Goal: Task Accomplishment & Management: Manage account settings

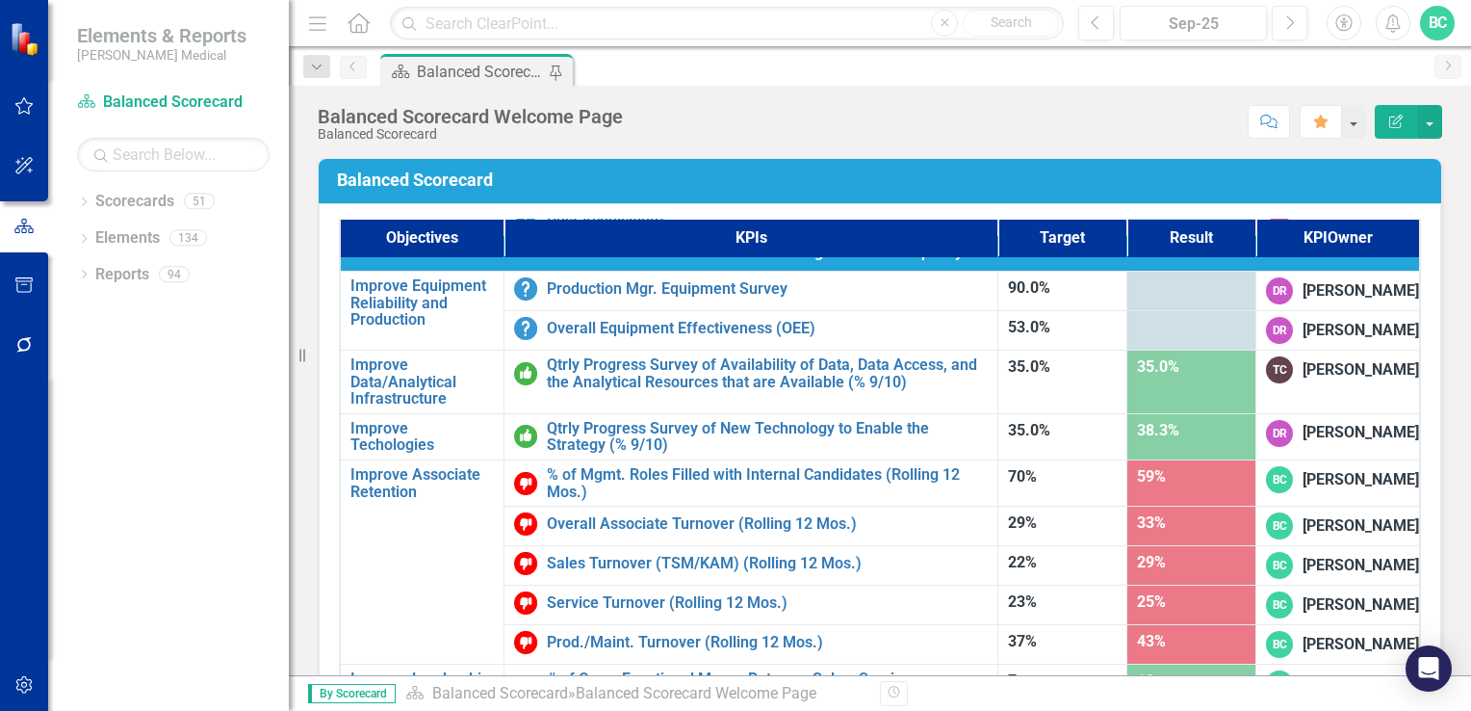
scroll to position [1221, 0]
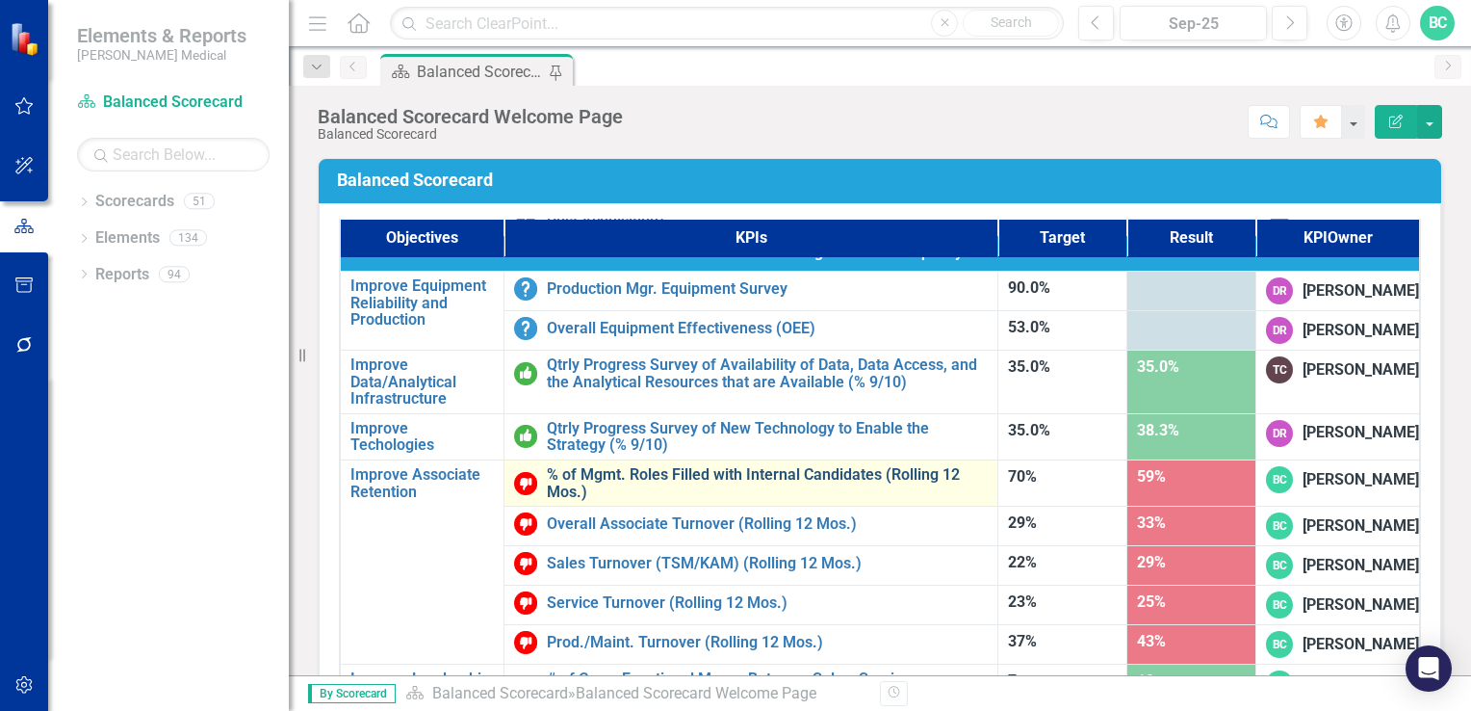
click at [761, 466] on link "% of Mgmt. Roles Filled with Internal Candidates (Rolling 12 Mos.)" at bounding box center [767, 483] width 441 height 34
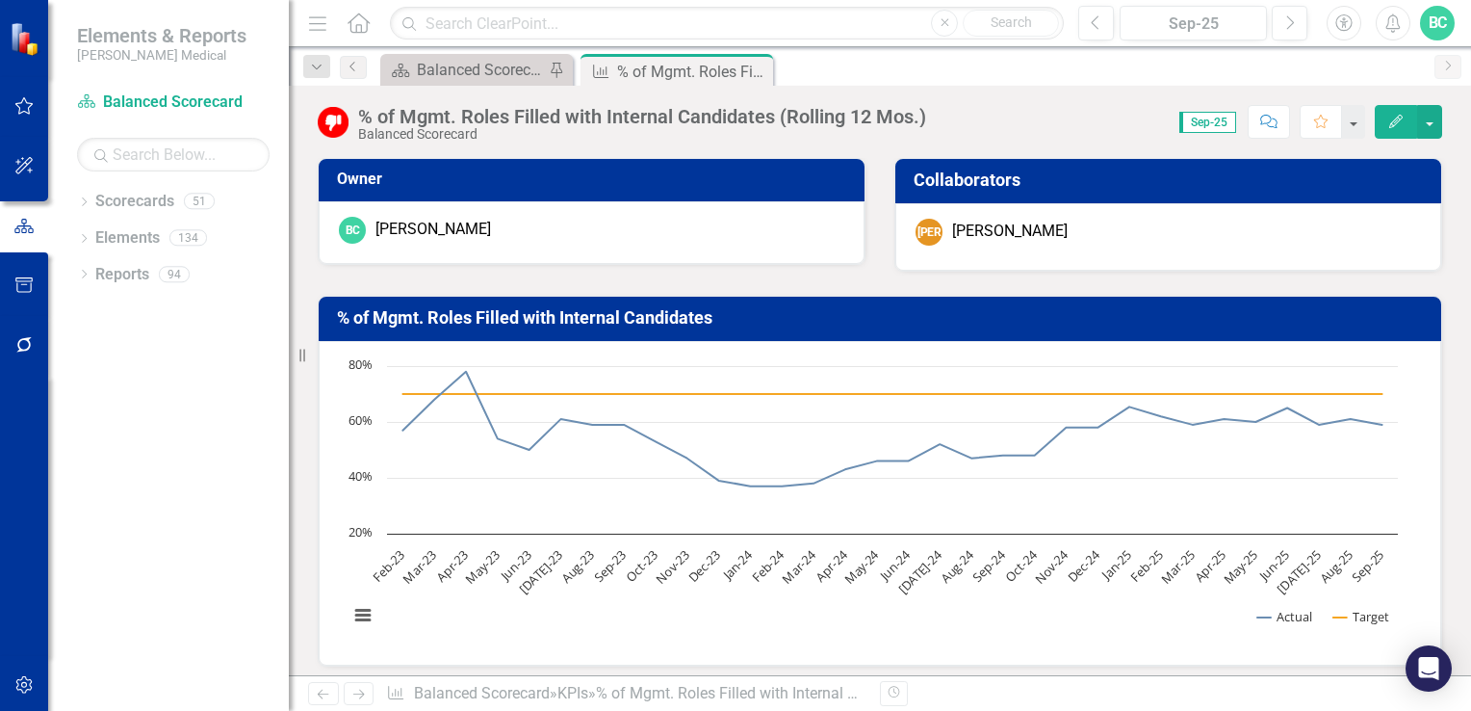
scroll to position [453, 0]
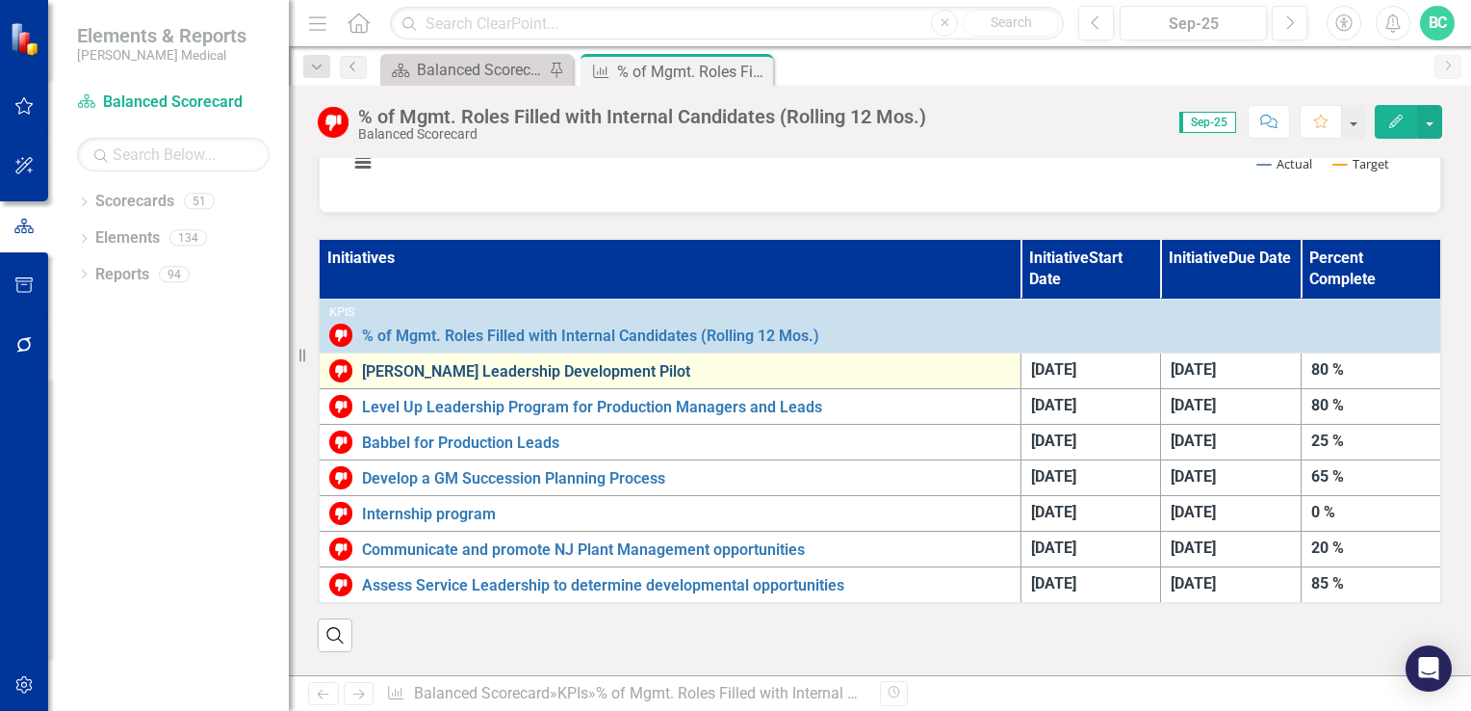
click at [629, 365] on link "[PERSON_NAME] Leadership Development Pilot" at bounding box center [686, 371] width 649 height 17
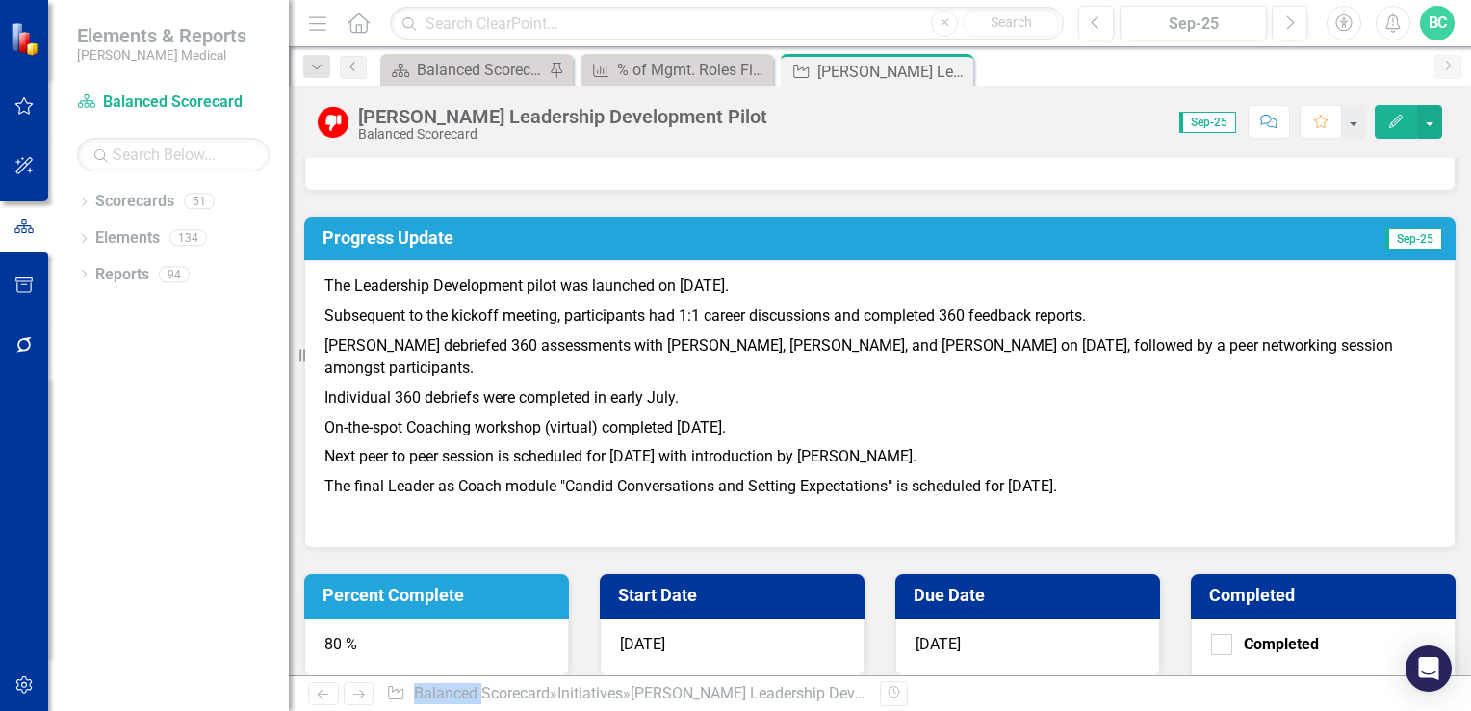
scroll to position [267, 0]
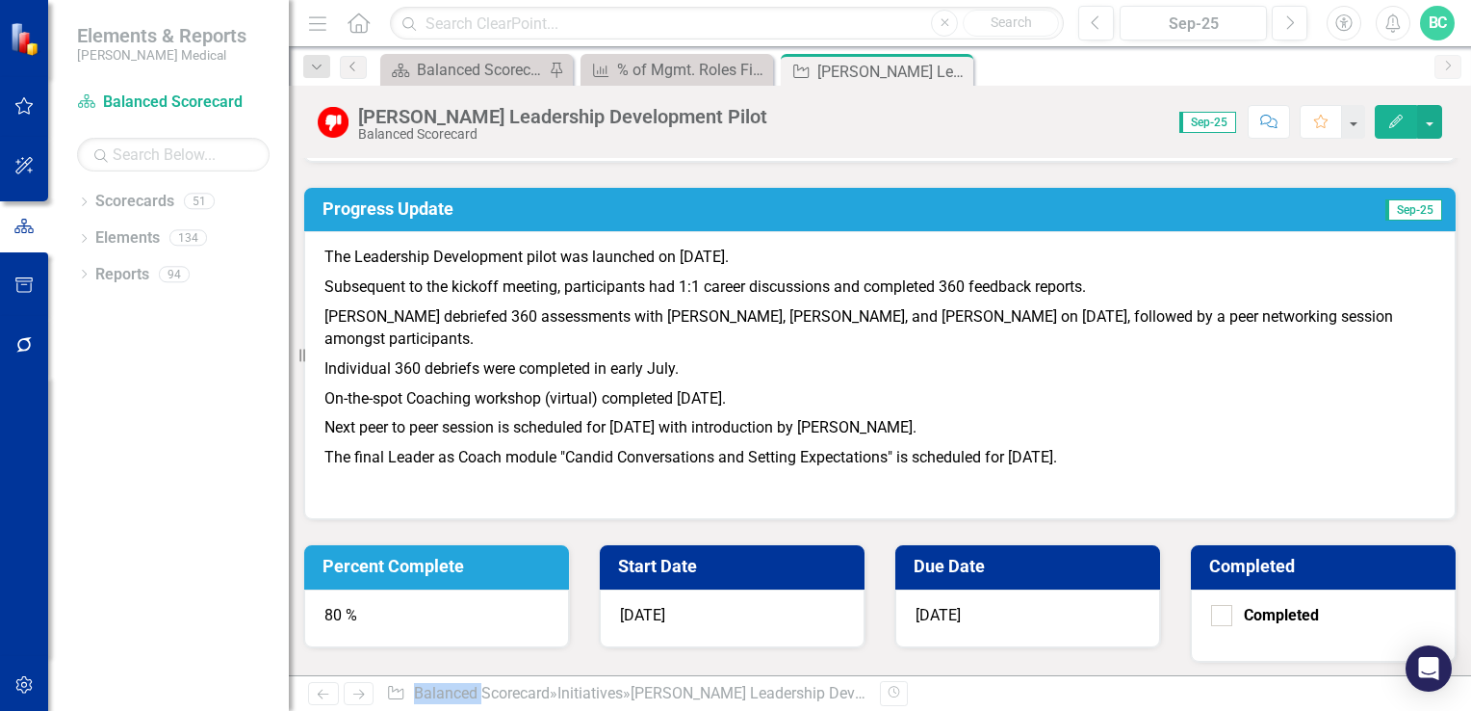
click at [1393, 127] on icon "Edit" at bounding box center [1396, 121] width 17 height 13
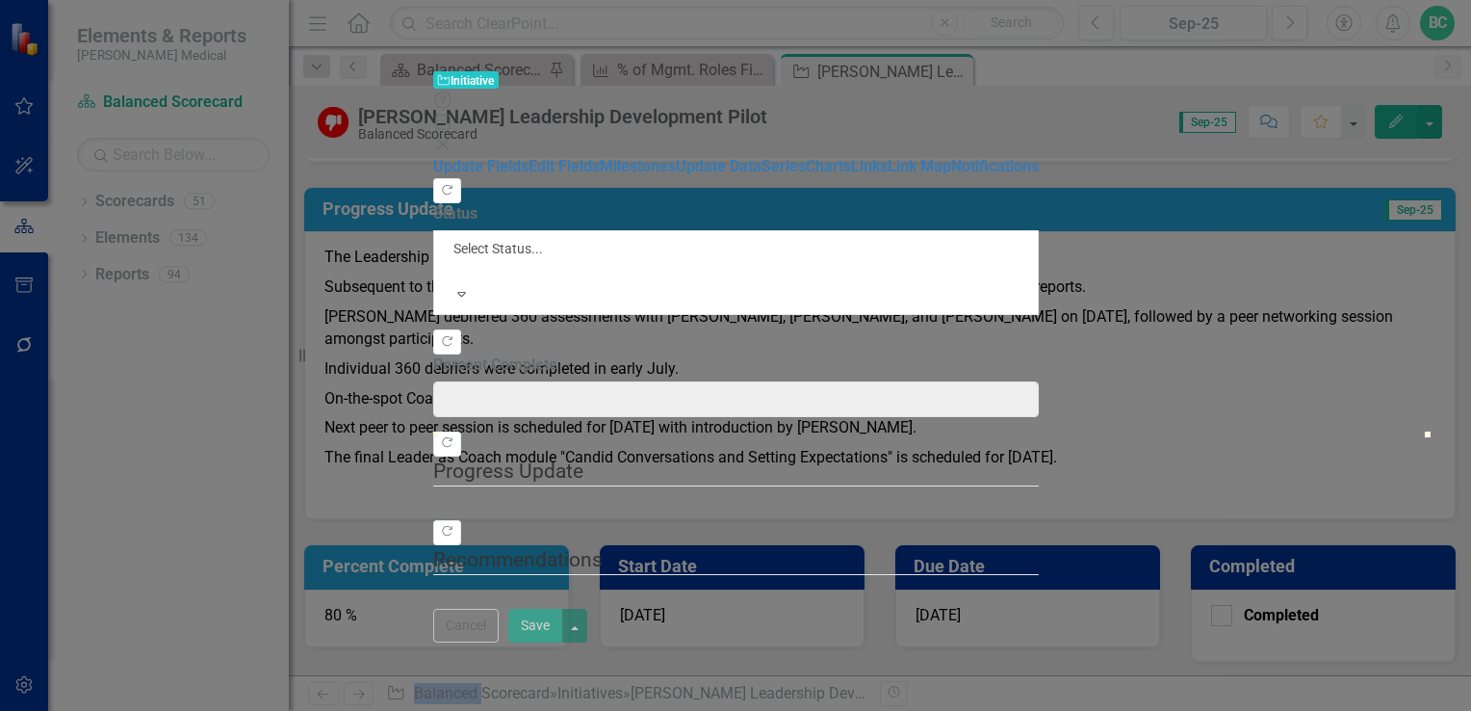
type input "80"
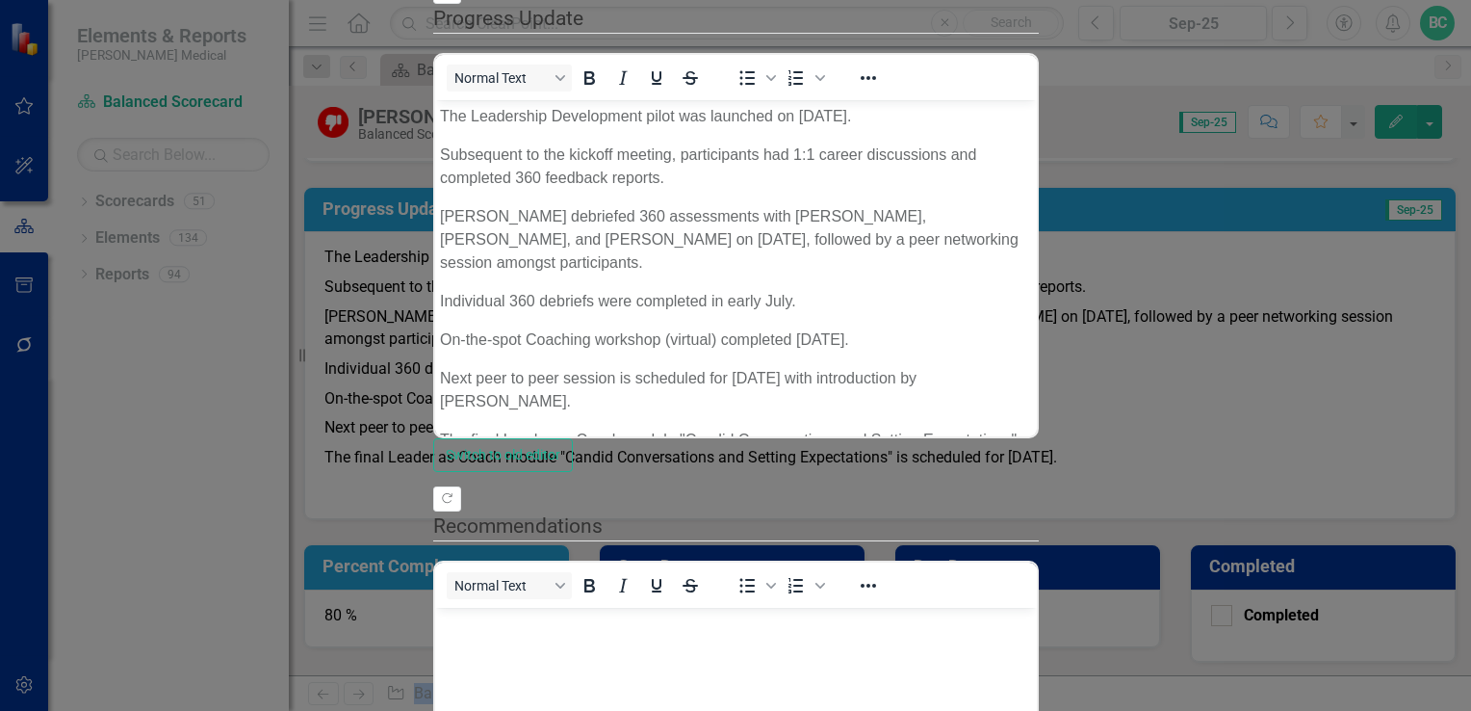
scroll to position [0, 0]
click at [480, 367] on p "Next peer to peer session is scheduled for [DATE] with introduction by [PERSON_…" at bounding box center [735, 390] width 592 height 46
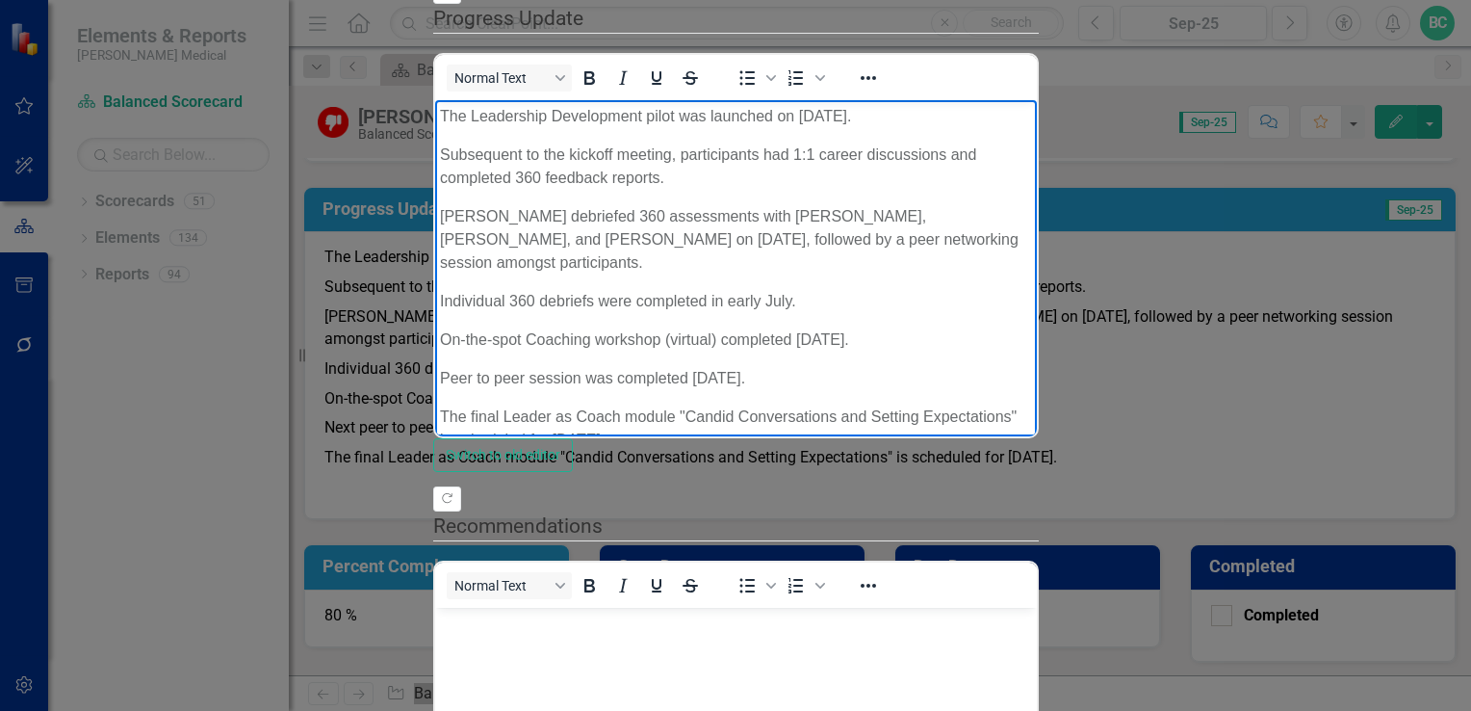
click at [1031, 405] on p "The final Leader as Coach module "Candid Conversations and Setting Expectations…" at bounding box center [735, 428] width 592 height 46
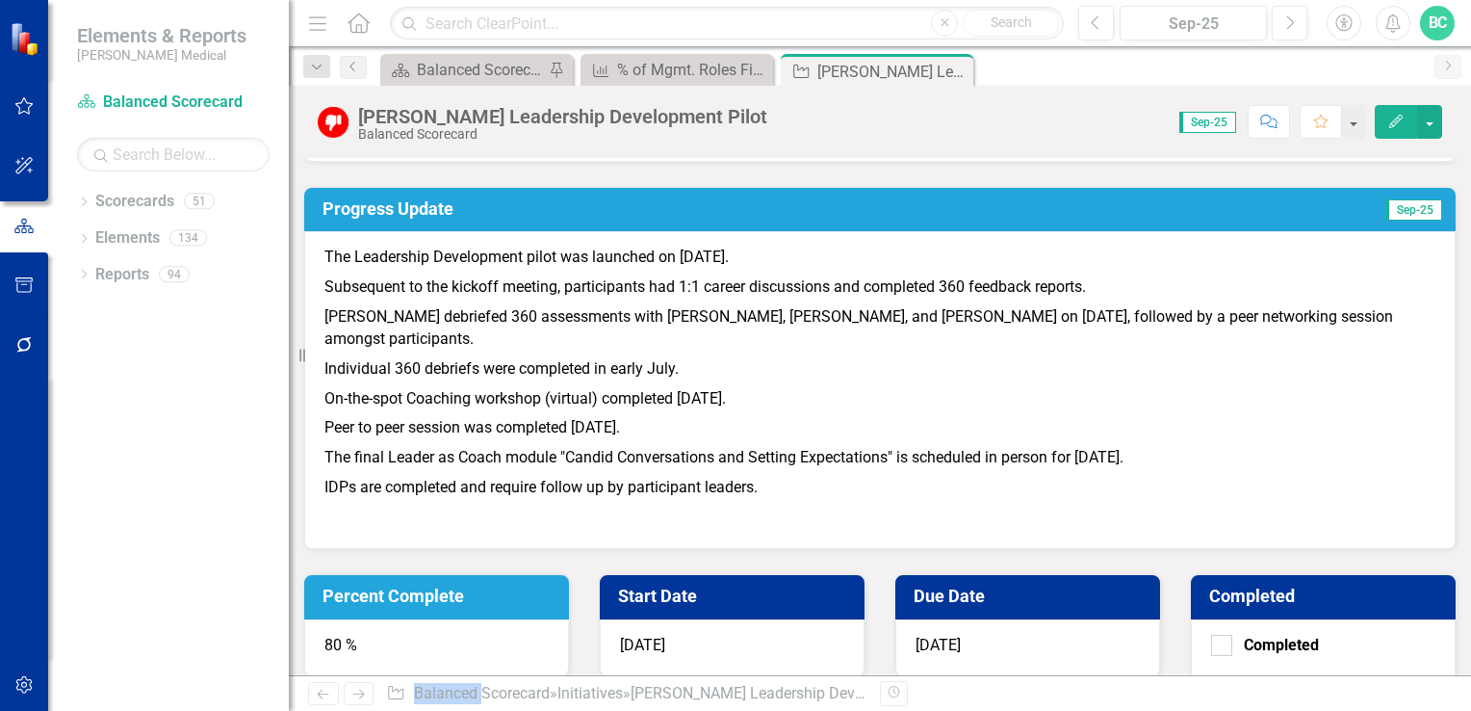
click at [1394, 117] on icon "Edit" at bounding box center [1396, 121] width 17 height 13
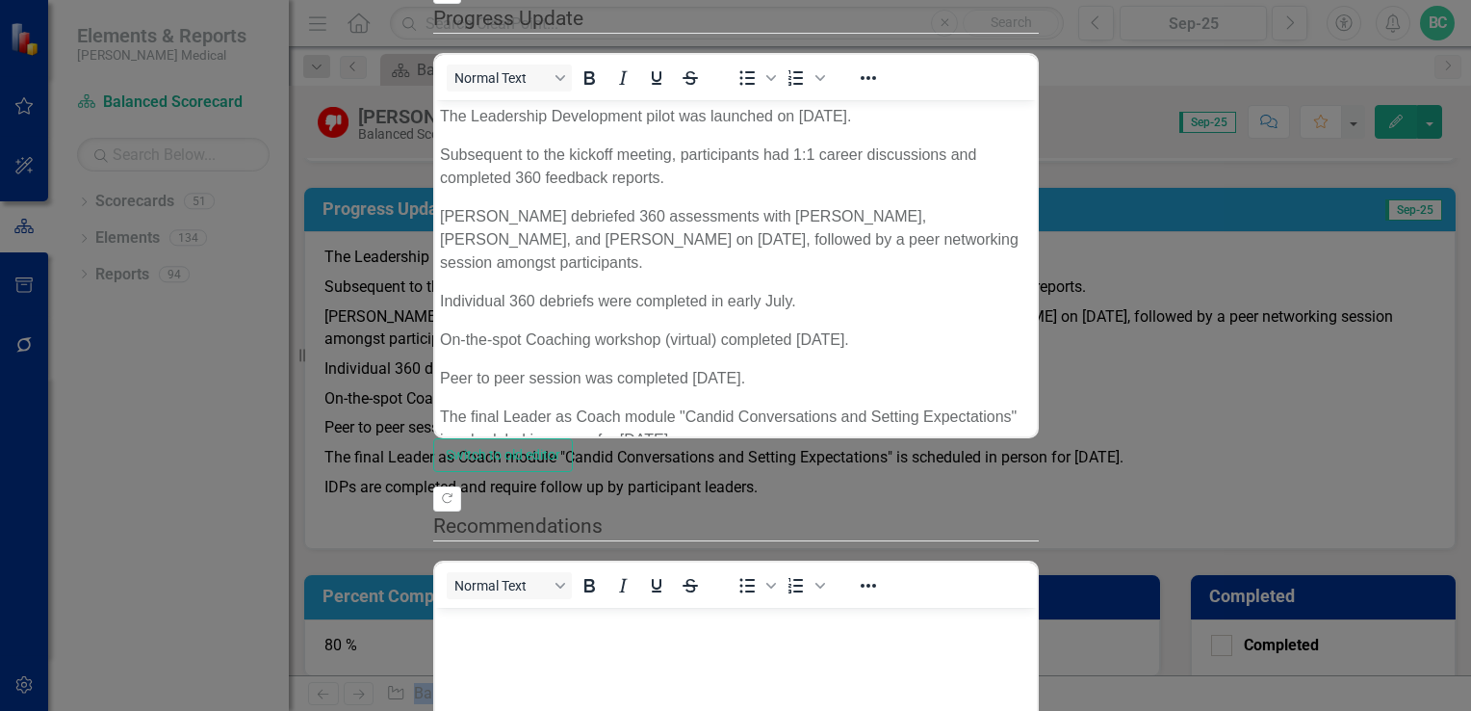
type input "90"
drag, startPoint x: 1233, startPoint y: 210, endPoint x: 1330, endPoint y: 220, distance: 97.7
click at [1031, 367] on p "Peer to peer session was completed [DATE]." at bounding box center [735, 378] width 592 height 23
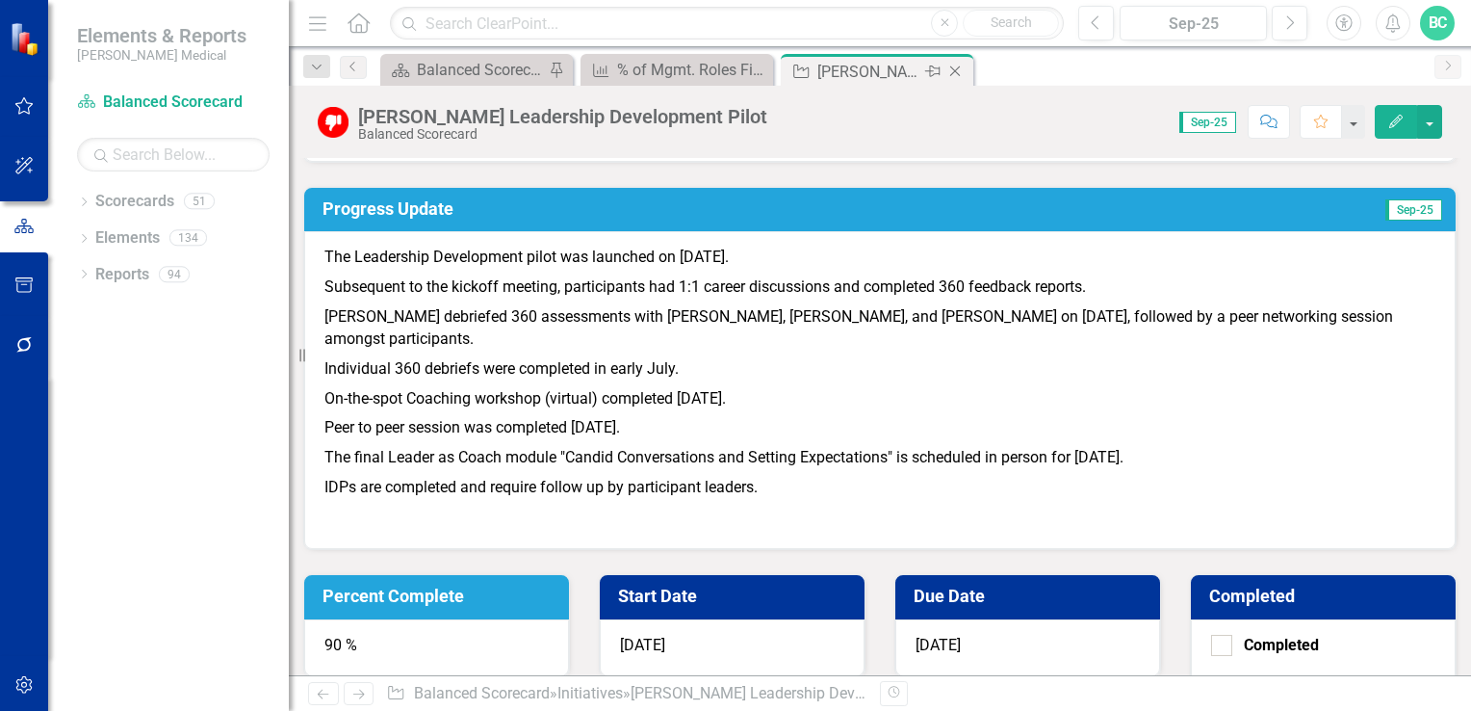
click at [953, 69] on icon at bounding box center [955, 71] width 11 height 11
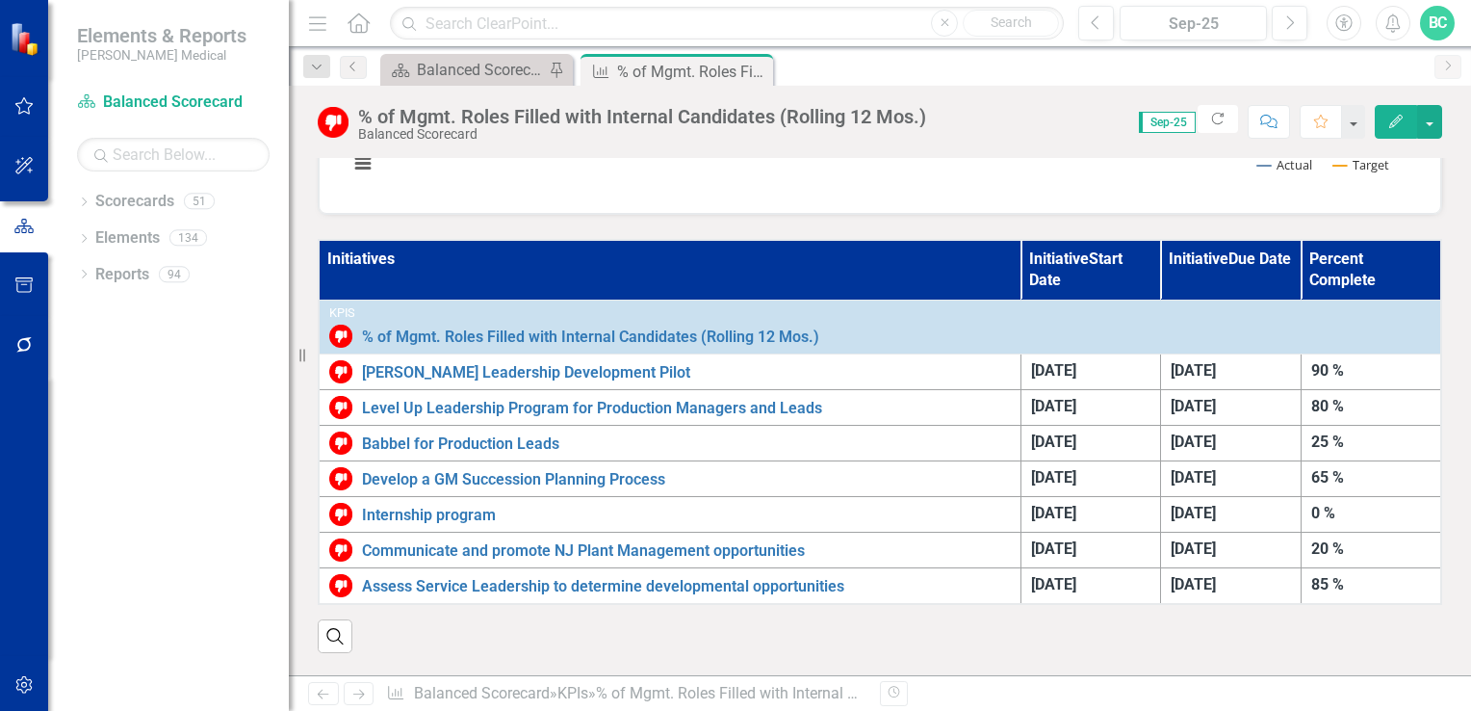
scroll to position [461, 0]
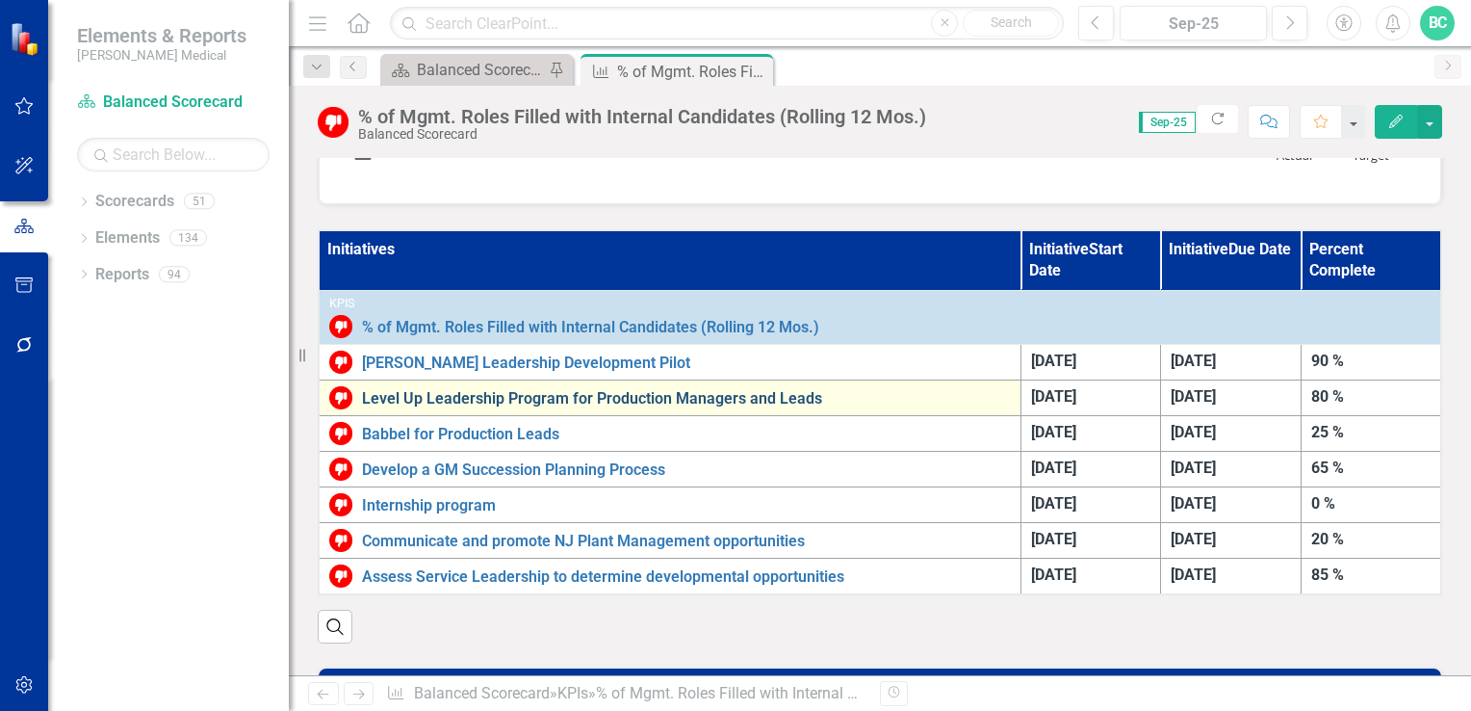
click at [704, 390] on link "Level Up Leadership Program for Production Managers and Leads" at bounding box center [686, 398] width 649 height 17
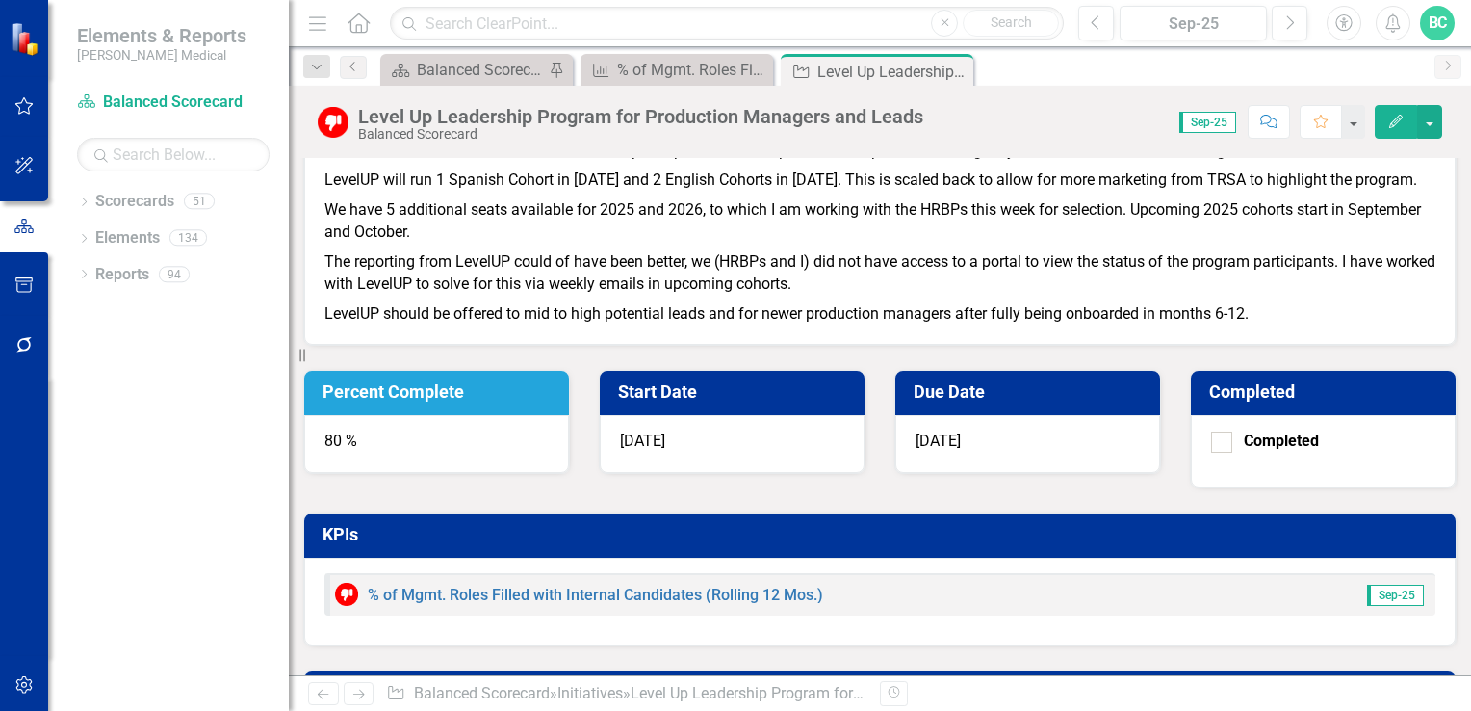
scroll to position [824, 0]
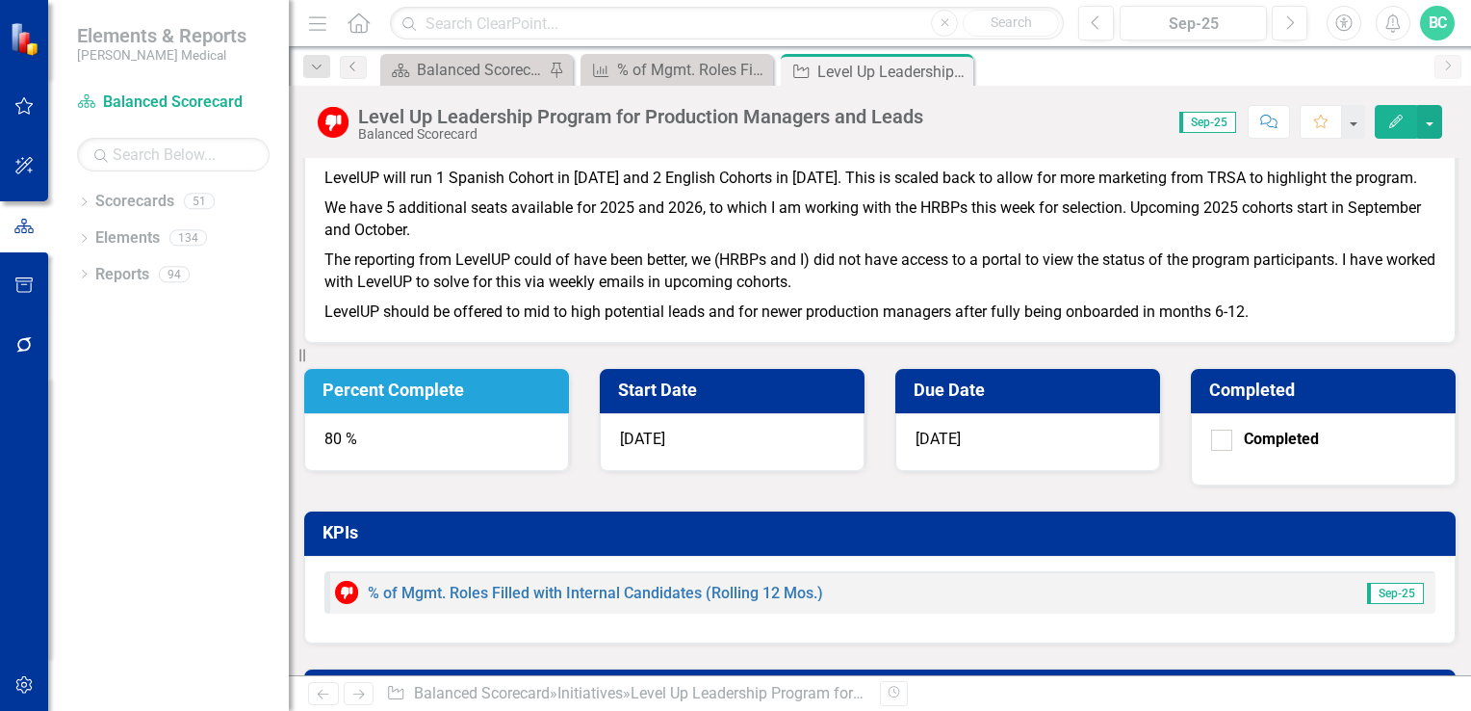
click at [1394, 121] on icon "button" at bounding box center [1395, 121] width 13 height 13
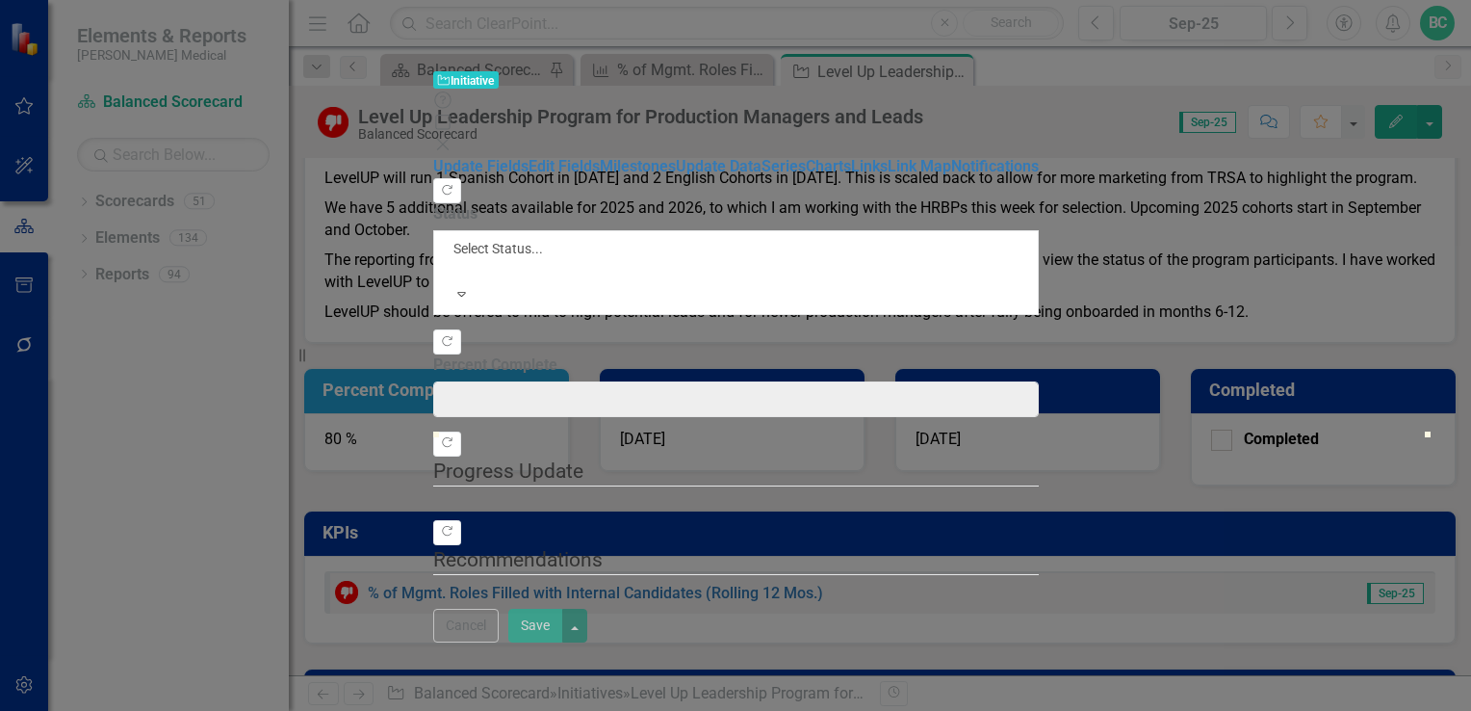
type input "80"
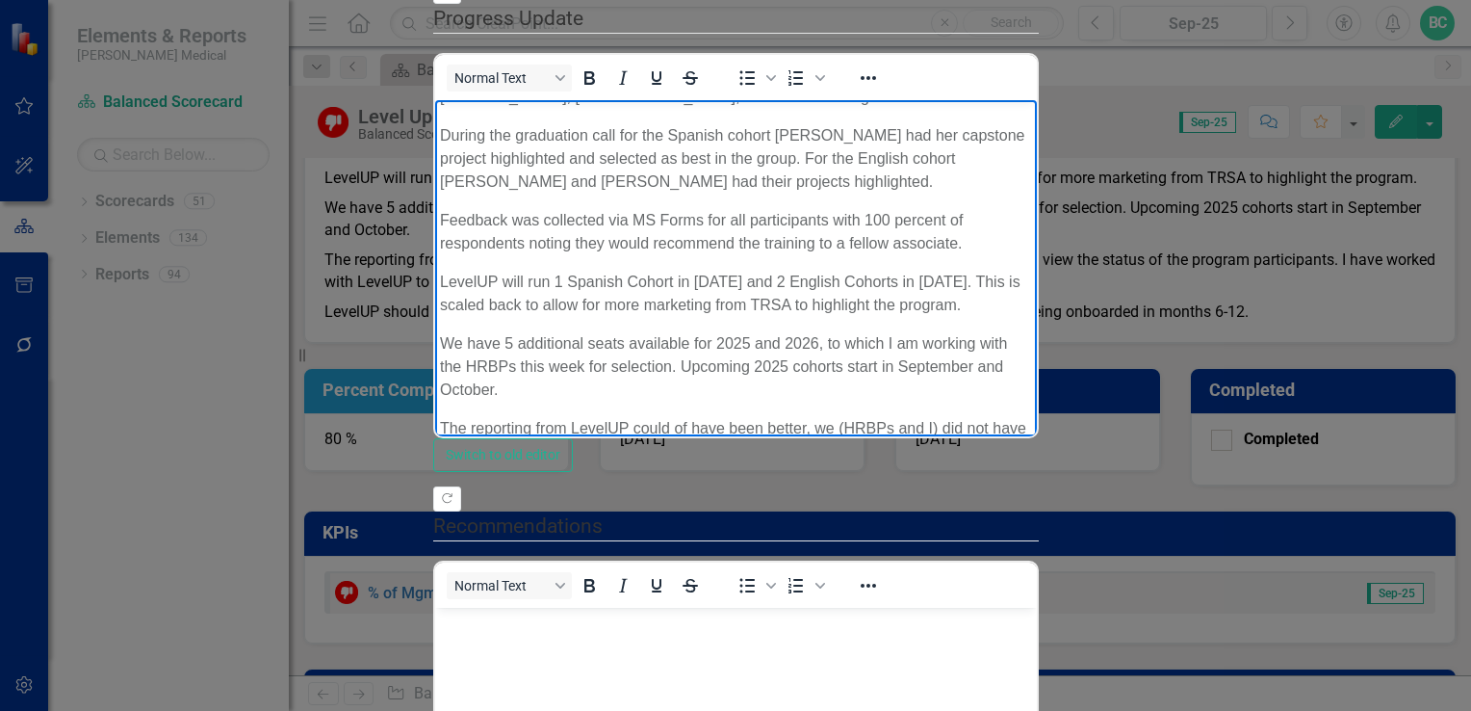
scroll to position [443, 0]
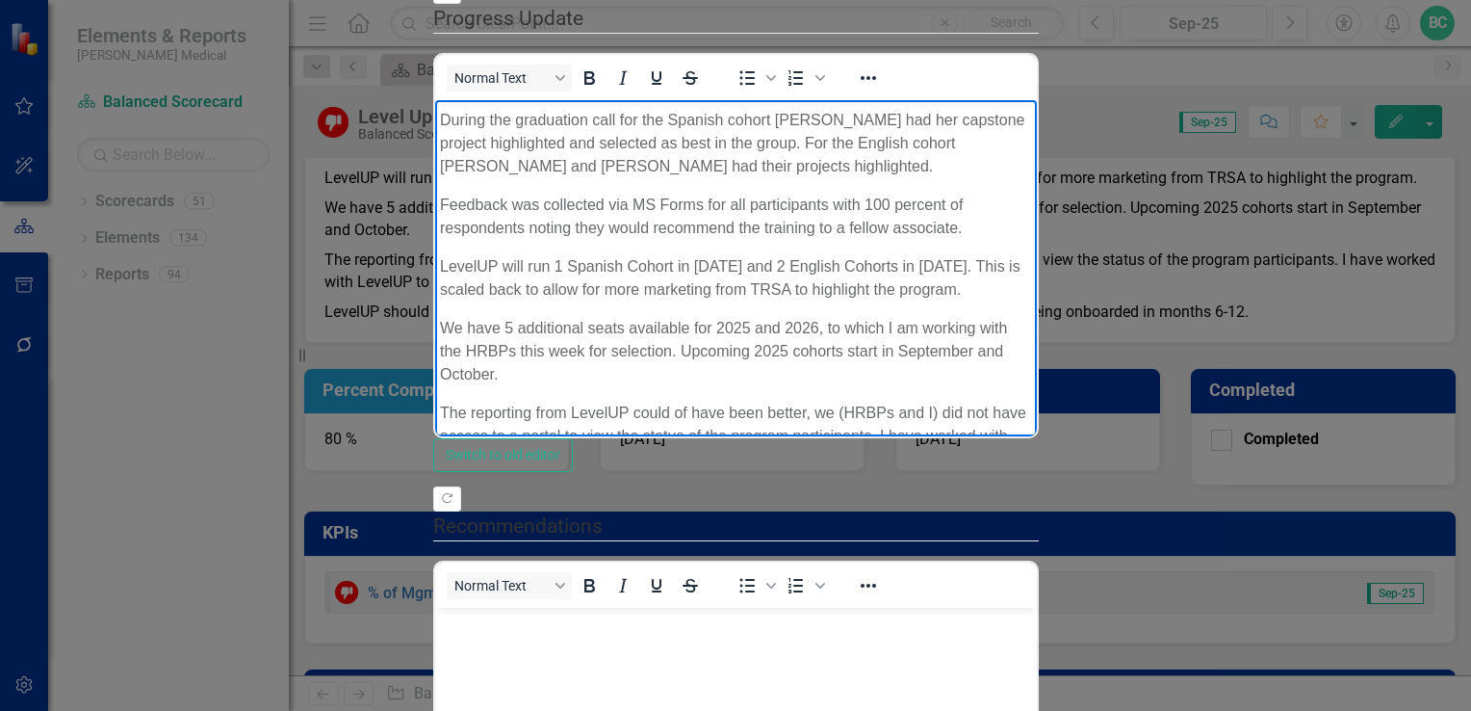
drag, startPoint x: 1402, startPoint y: 236, endPoint x: 1870, endPoint y: 754, distance: 698.1
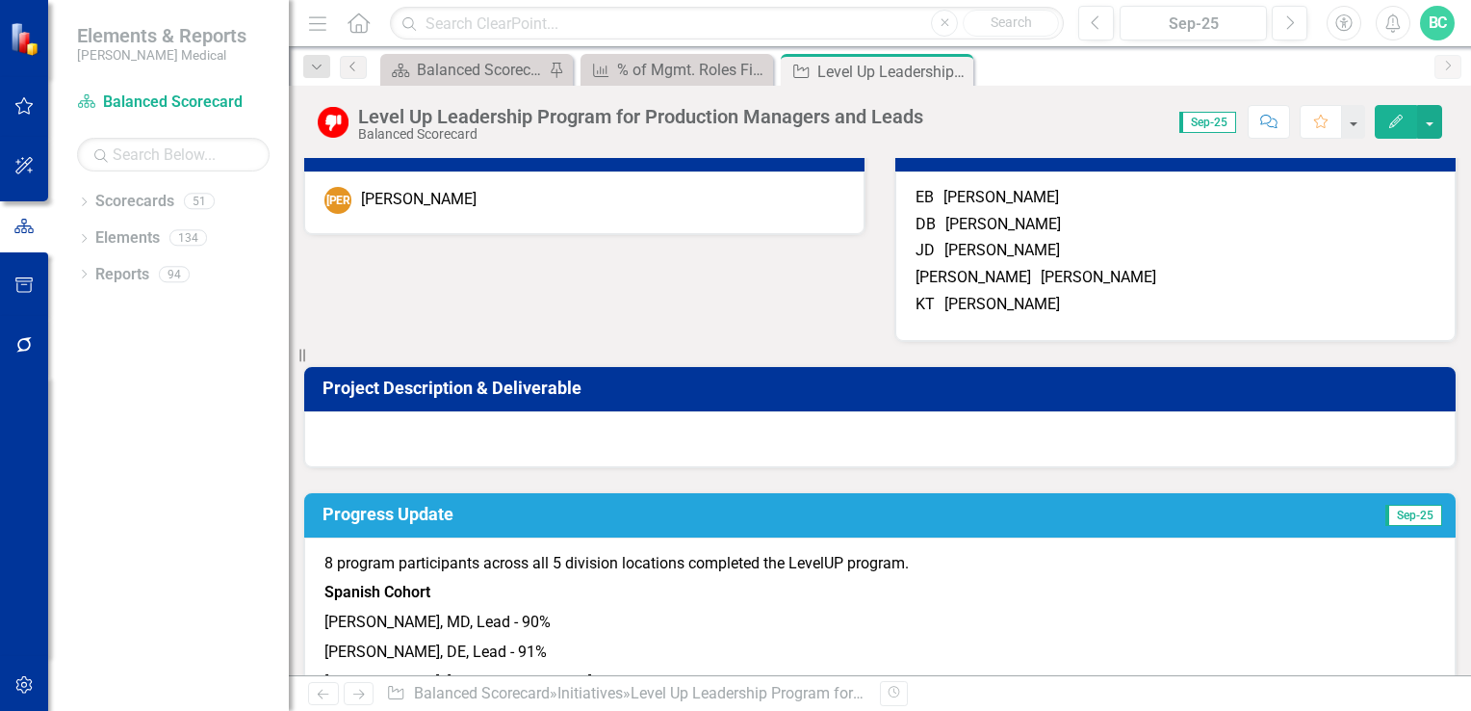
scroll to position [0, 0]
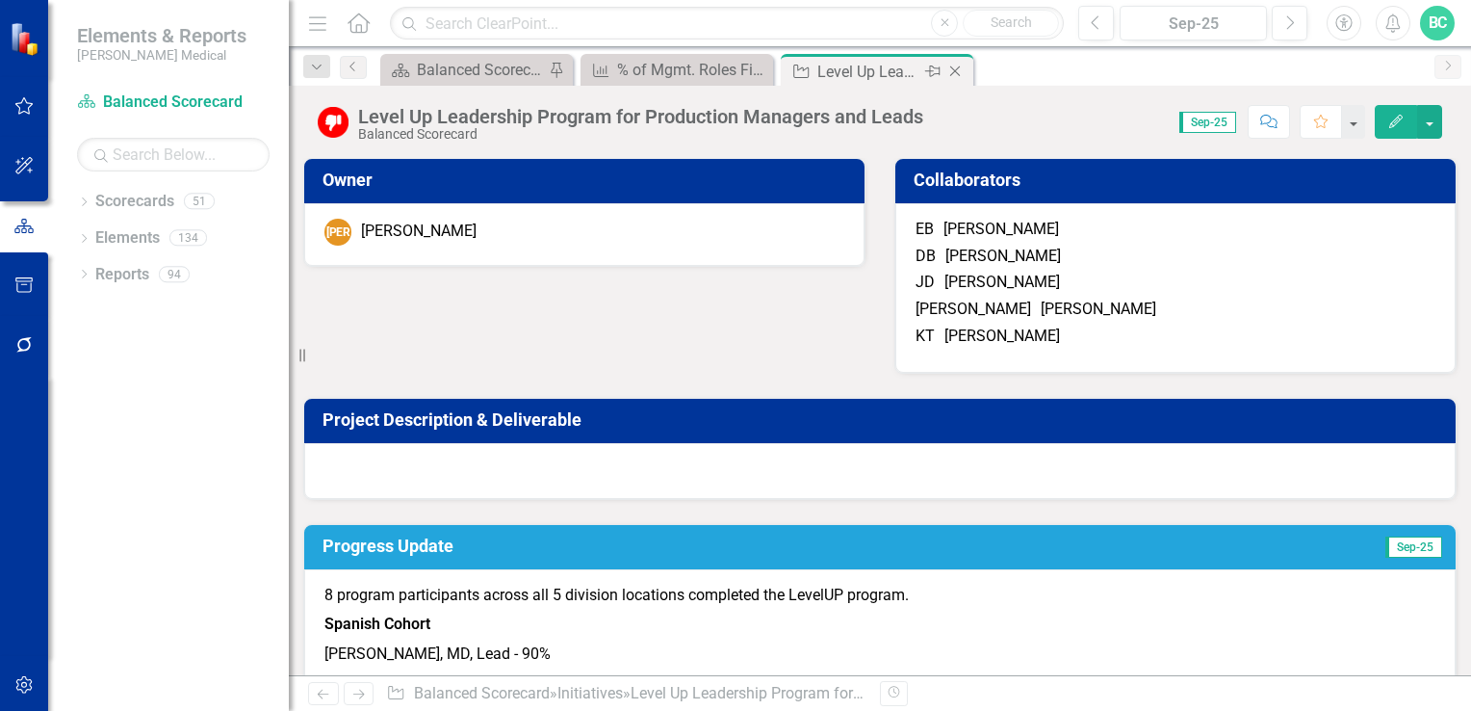
click at [961, 69] on icon "Close" at bounding box center [955, 71] width 19 height 15
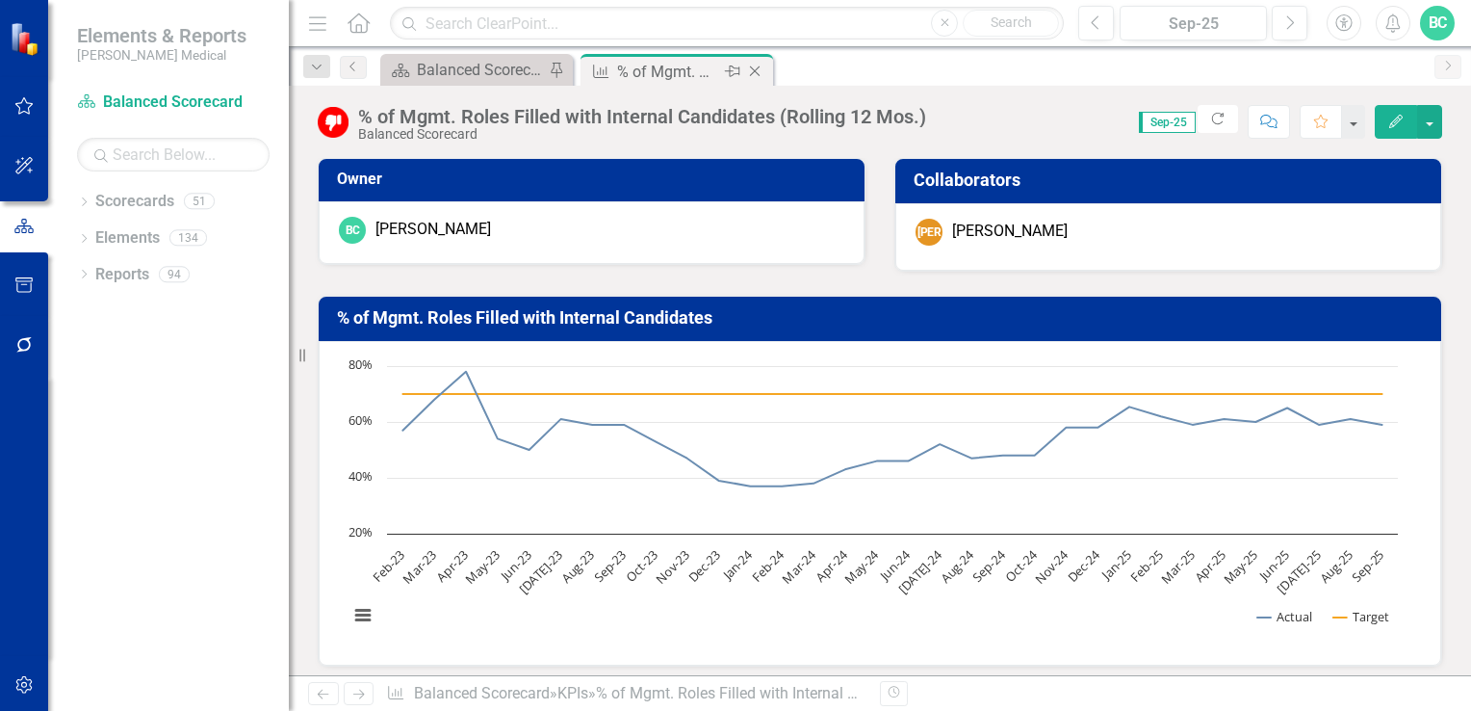
click at [709, 75] on div "% of Mgmt. Roles Filled with Internal Candidates (Rolling 12 Mos.)" at bounding box center [668, 72] width 103 height 24
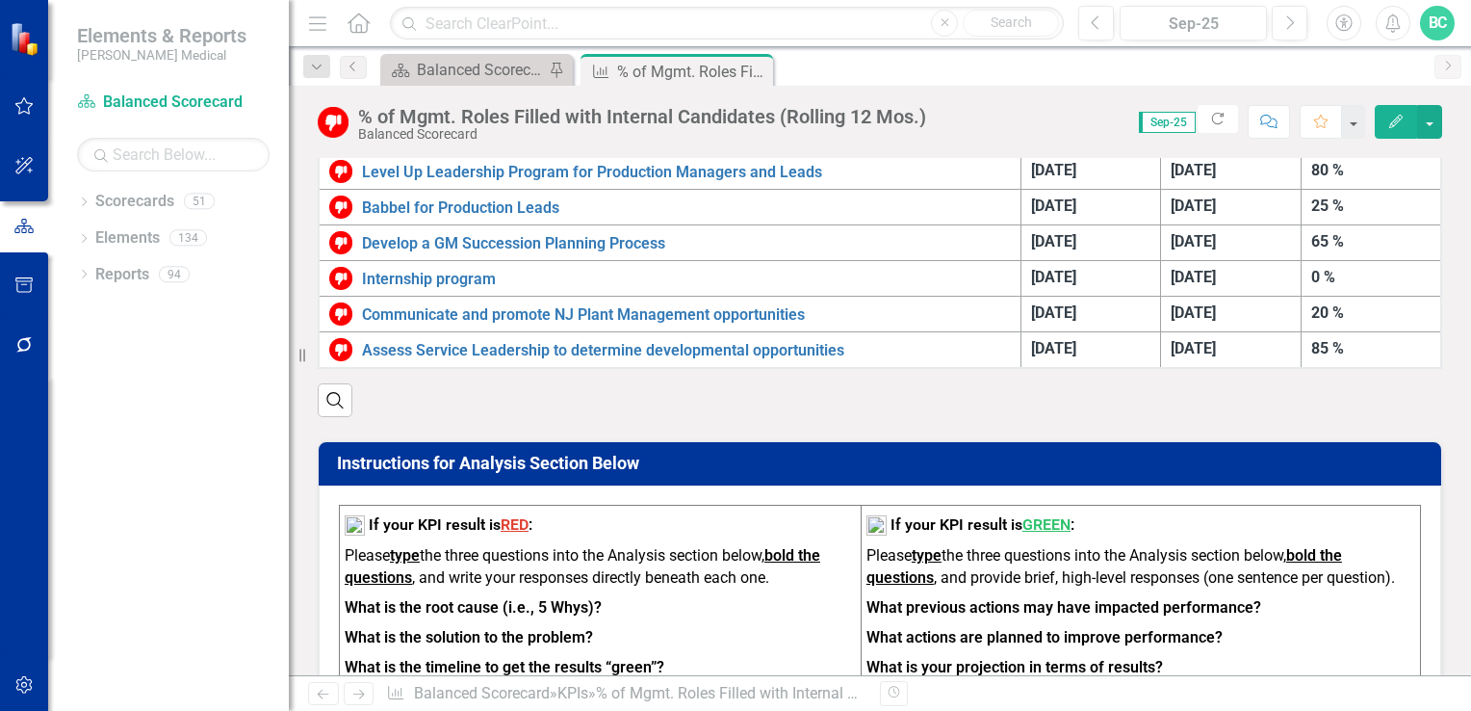
scroll to position [692, 0]
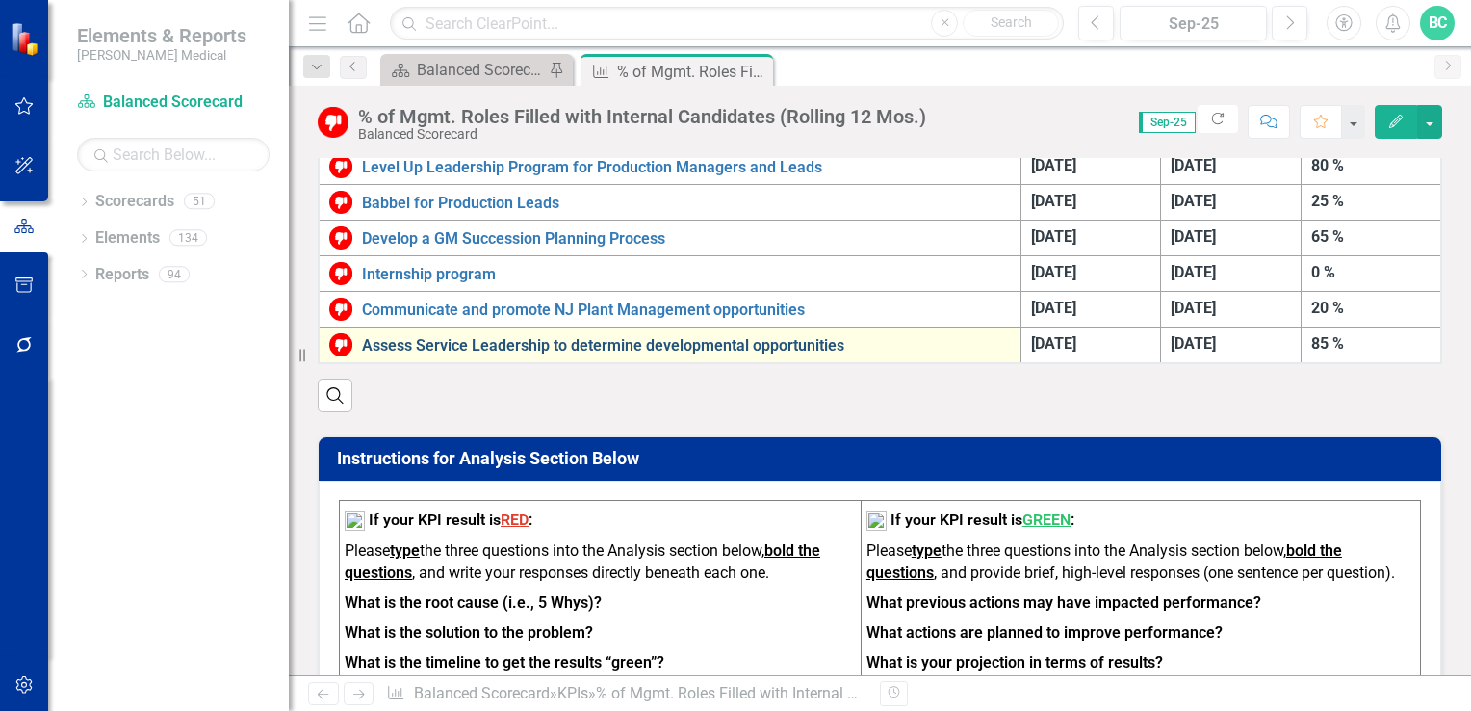
click at [669, 337] on link "Assess Service Leadership to determine developmental opportunities" at bounding box center [686, 345] width 649 height 17
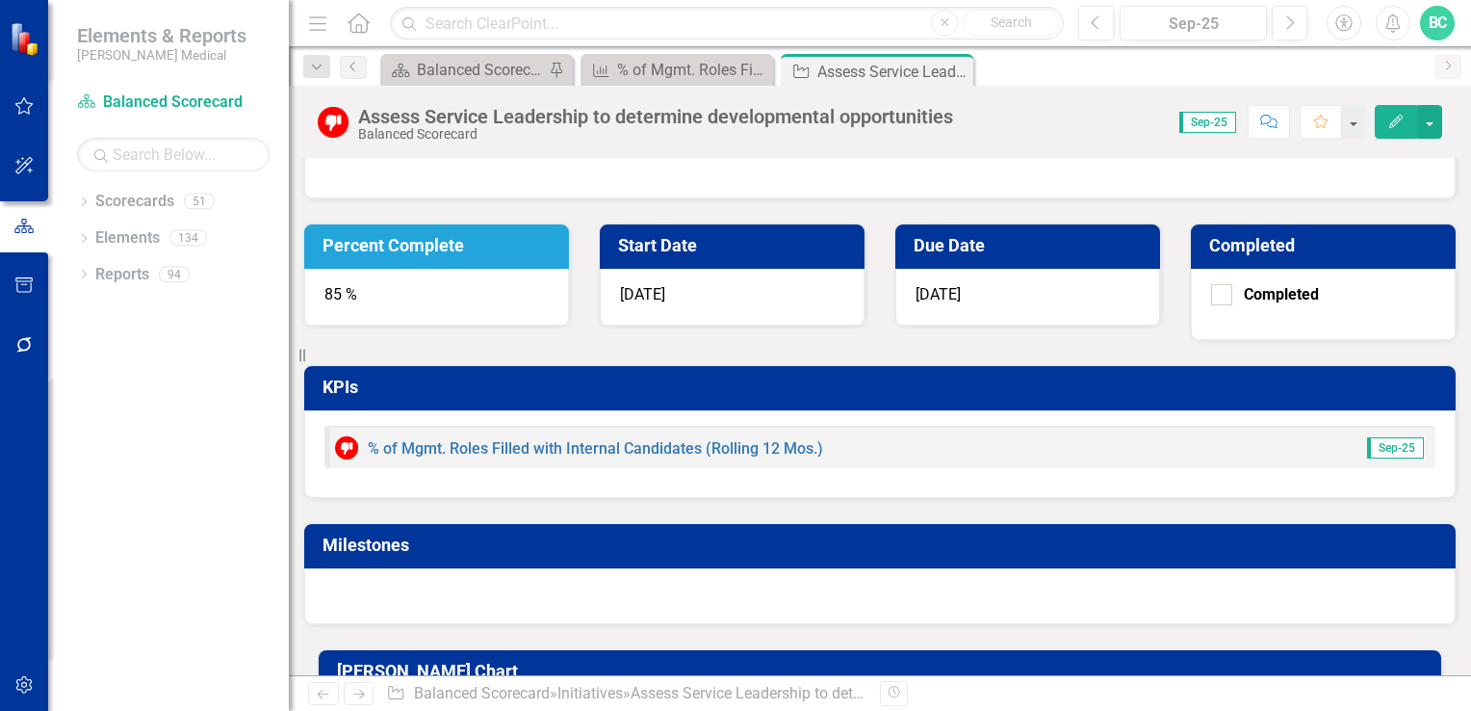
scroll to position [1829, 0]
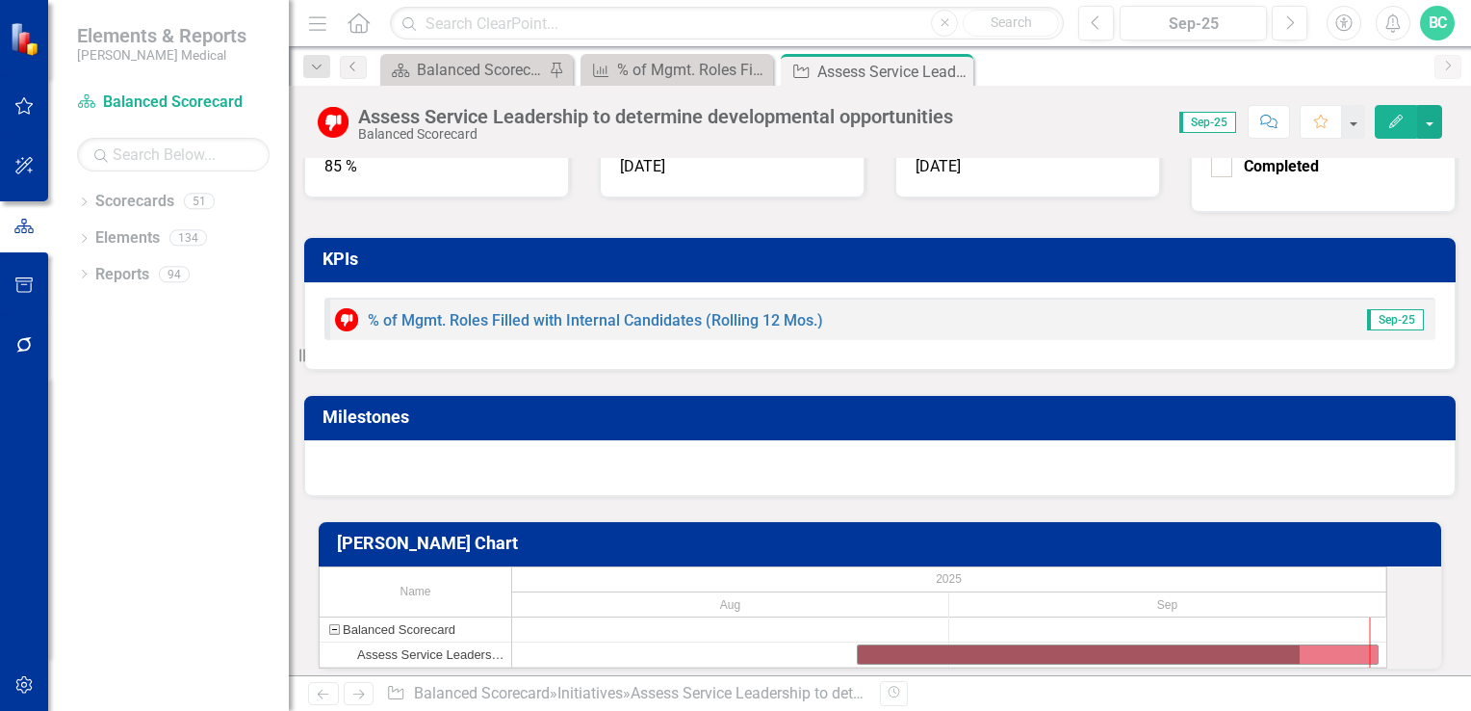
click at [475, 24] on p "54.2% Promotes an environment of growth and development for self and team." at bounding box center [880, 9] width 1111 height 30
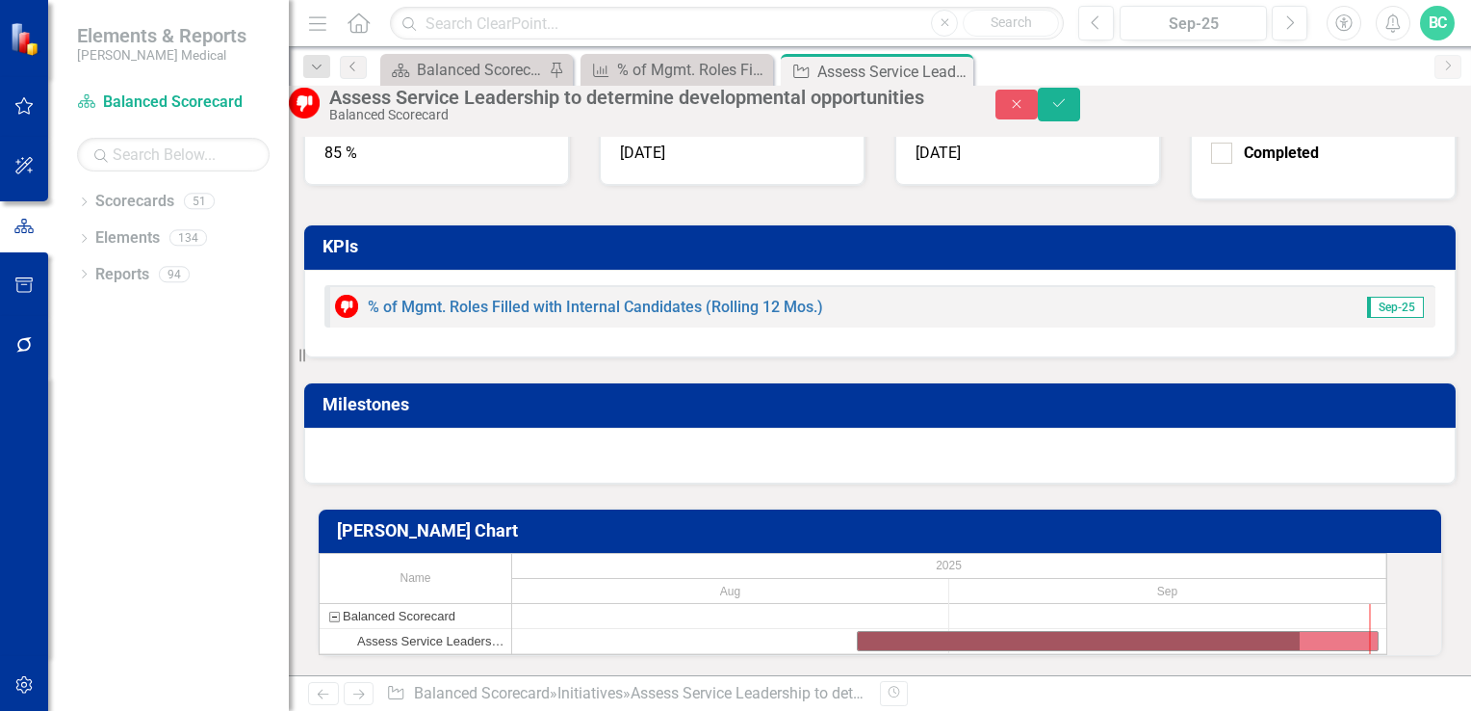
scroll to position [565, 0]
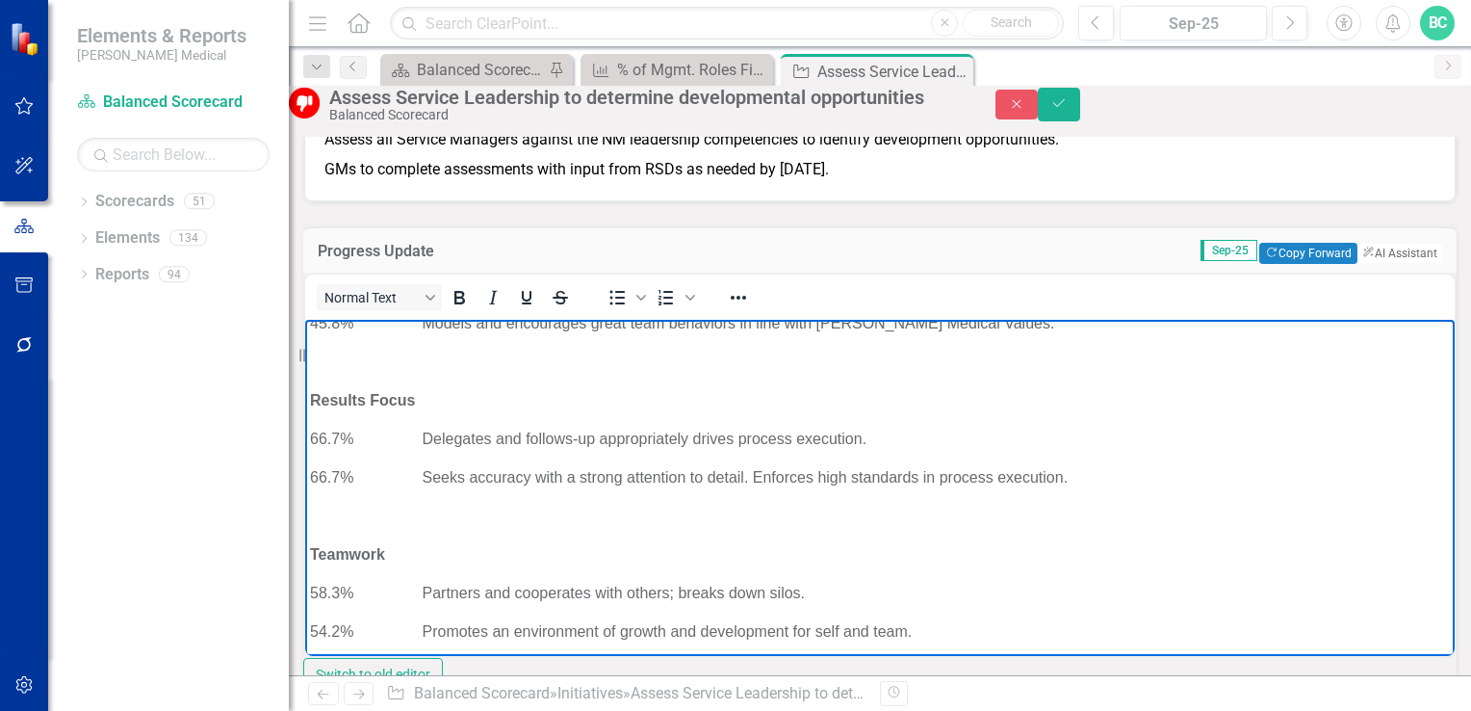
scroll to position [1922, 0]
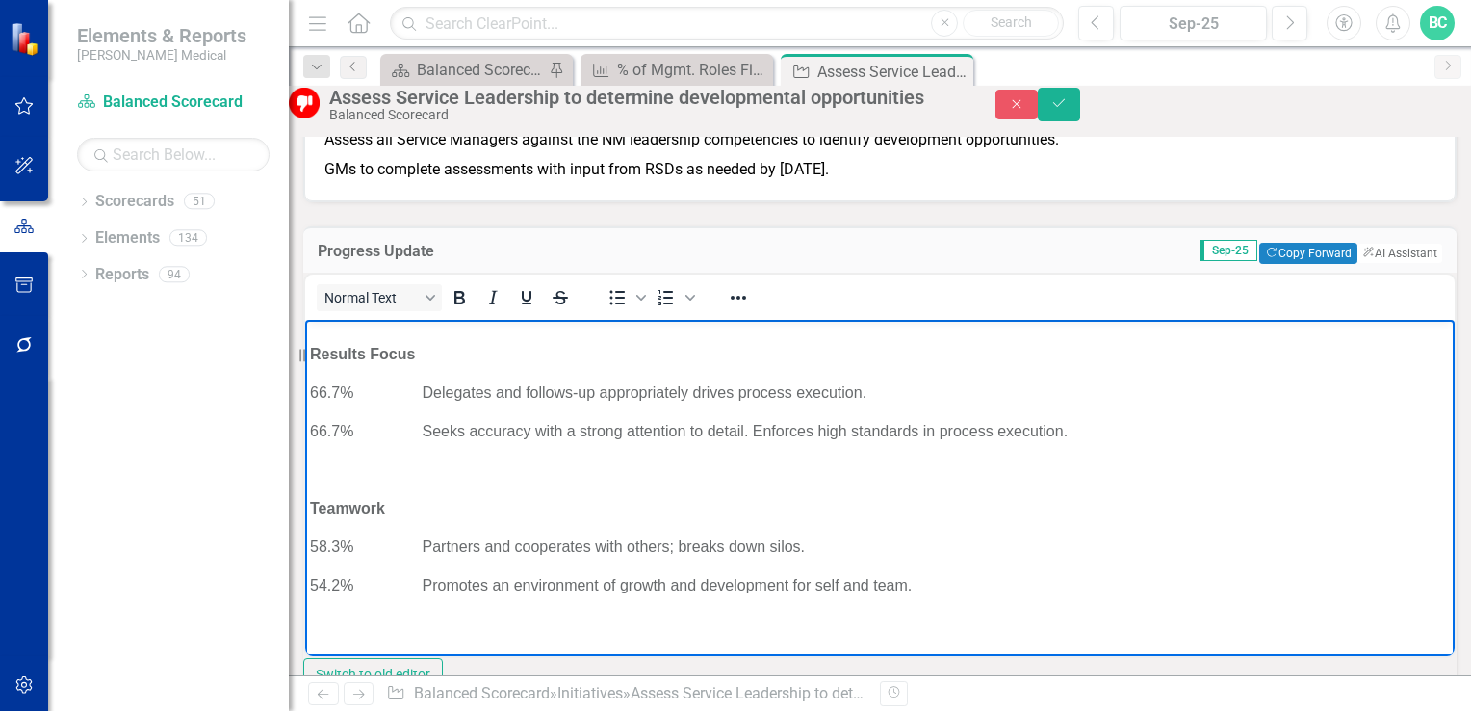
drag, startPoint x: 796, startPoint y: 357, endPoint x: 1141, endPoint y: 1008, distance: 736.6
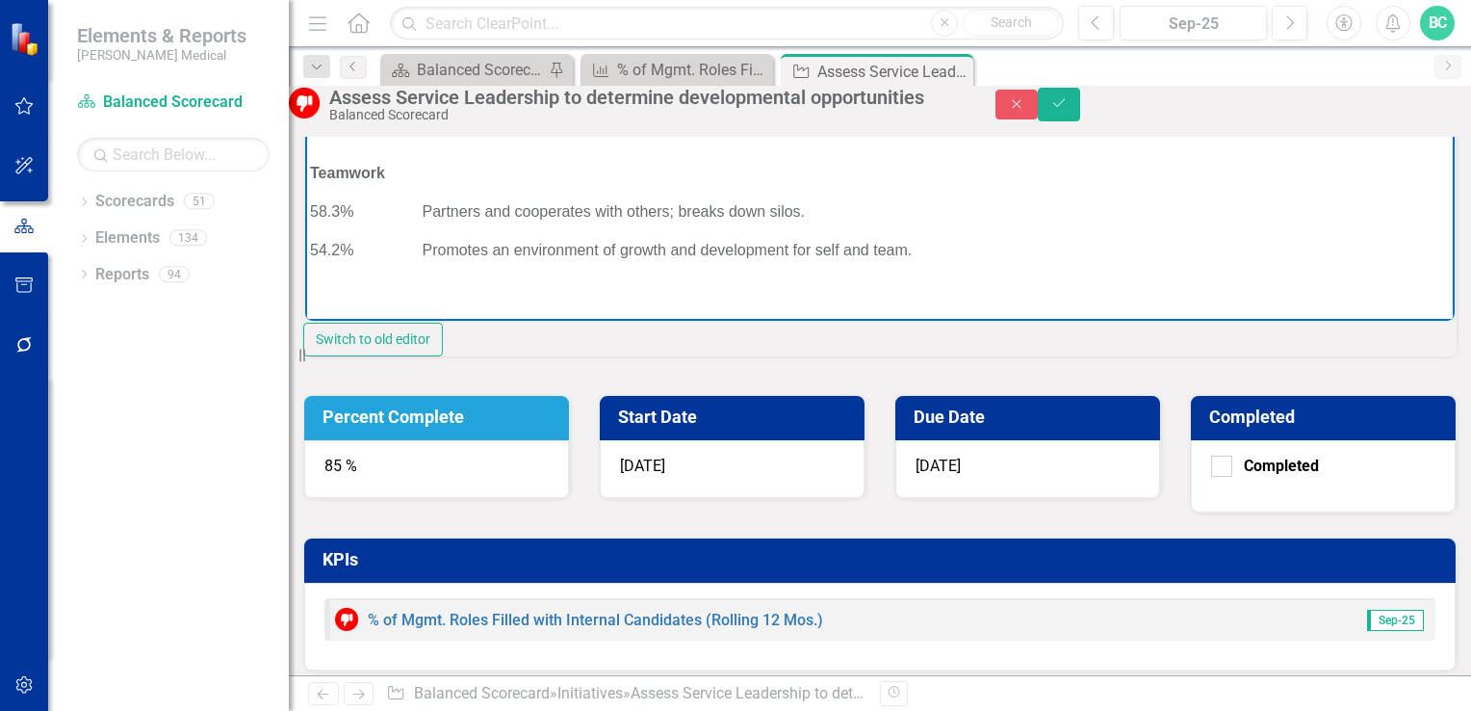
scroll to position [544, 0]
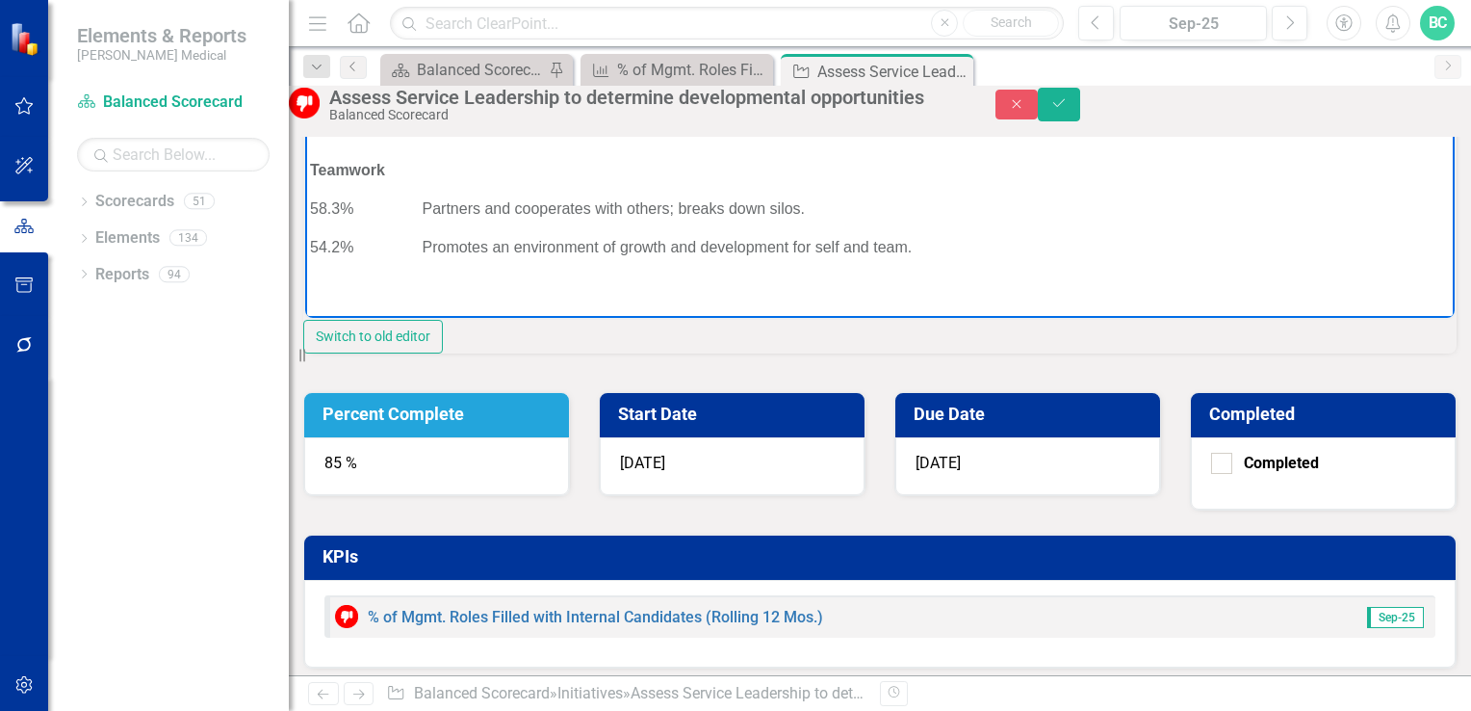
click at [556, 256] on p "54.2% Promotes an environment of growth and development for self and team." at bounding box center [880, 248] width 1140 height 23
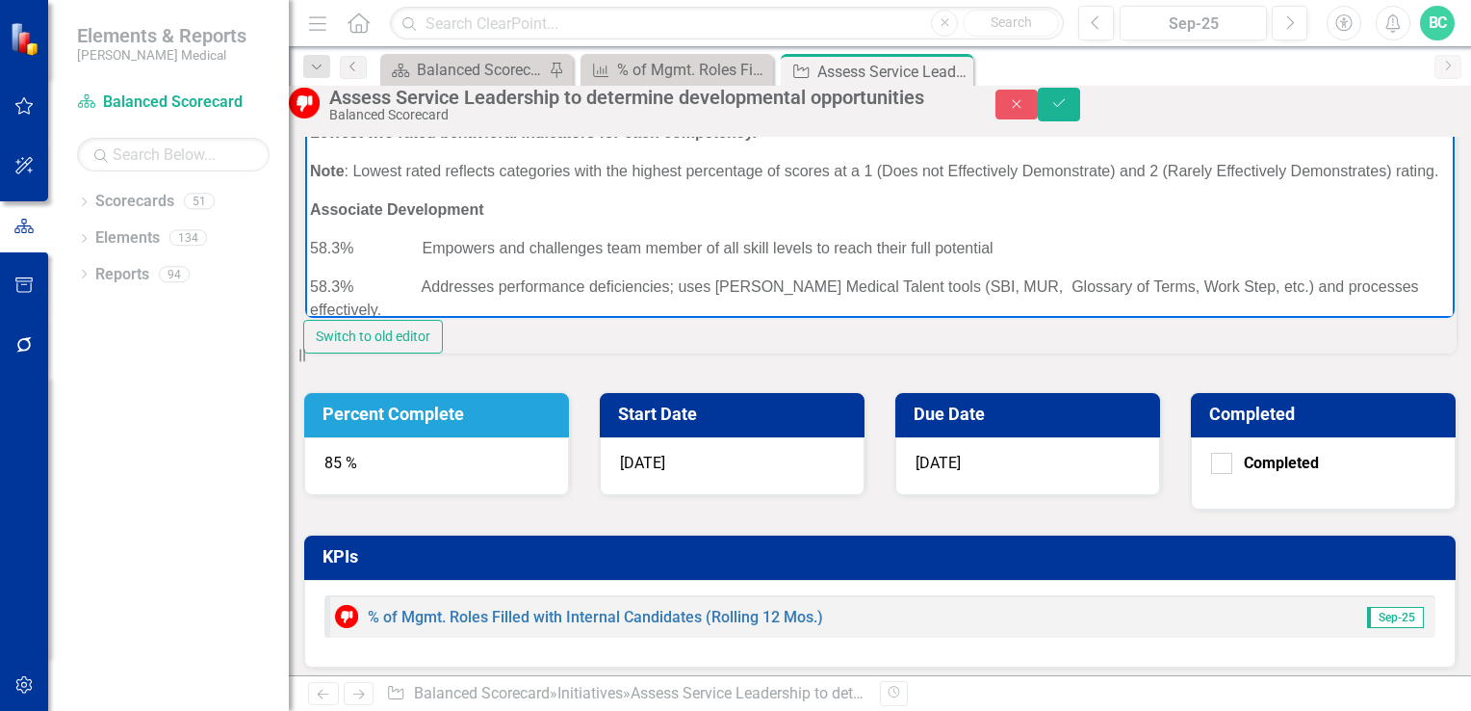
scroll to position [410, 0]
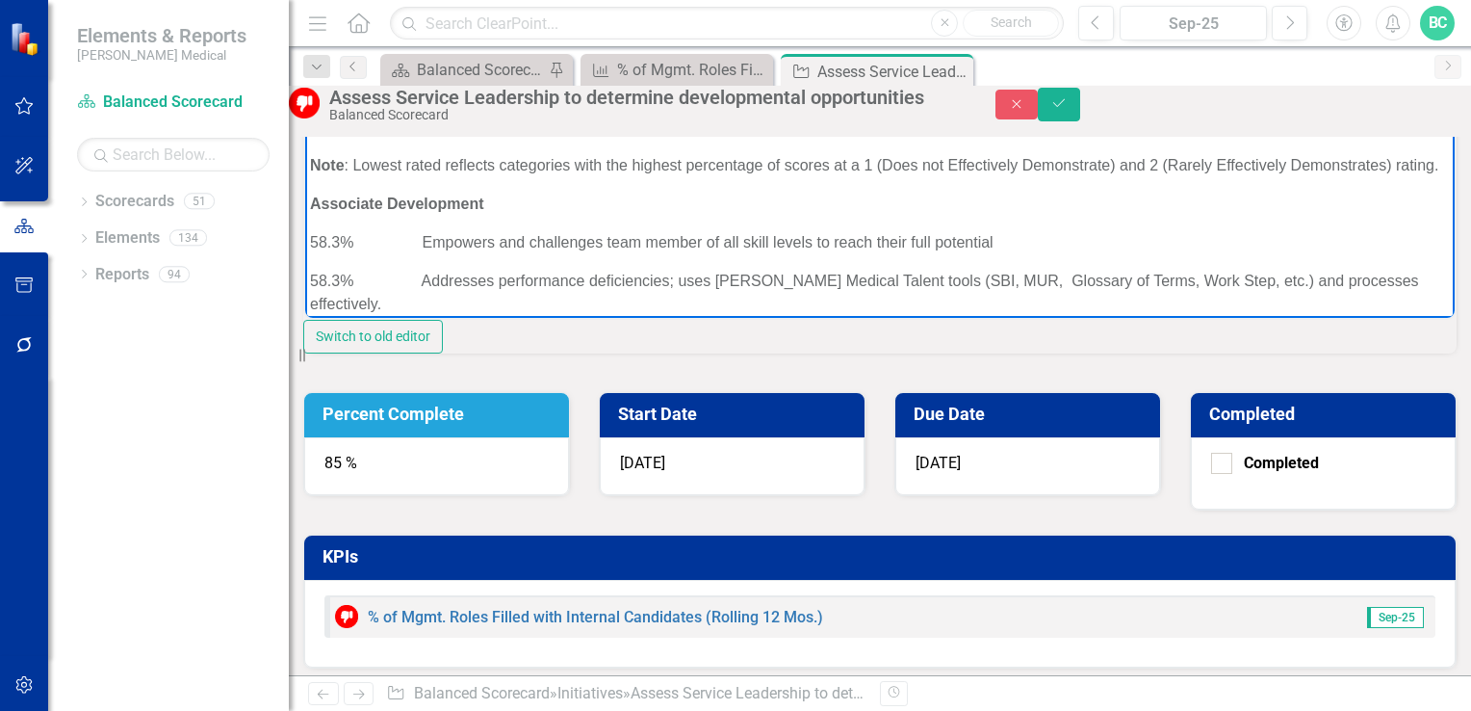
click at [426, 24] on p "29.2% Commits to do what is right for the Company, the Associate, and the inter…" at bounding box center [880, 12] width 1140 height 23
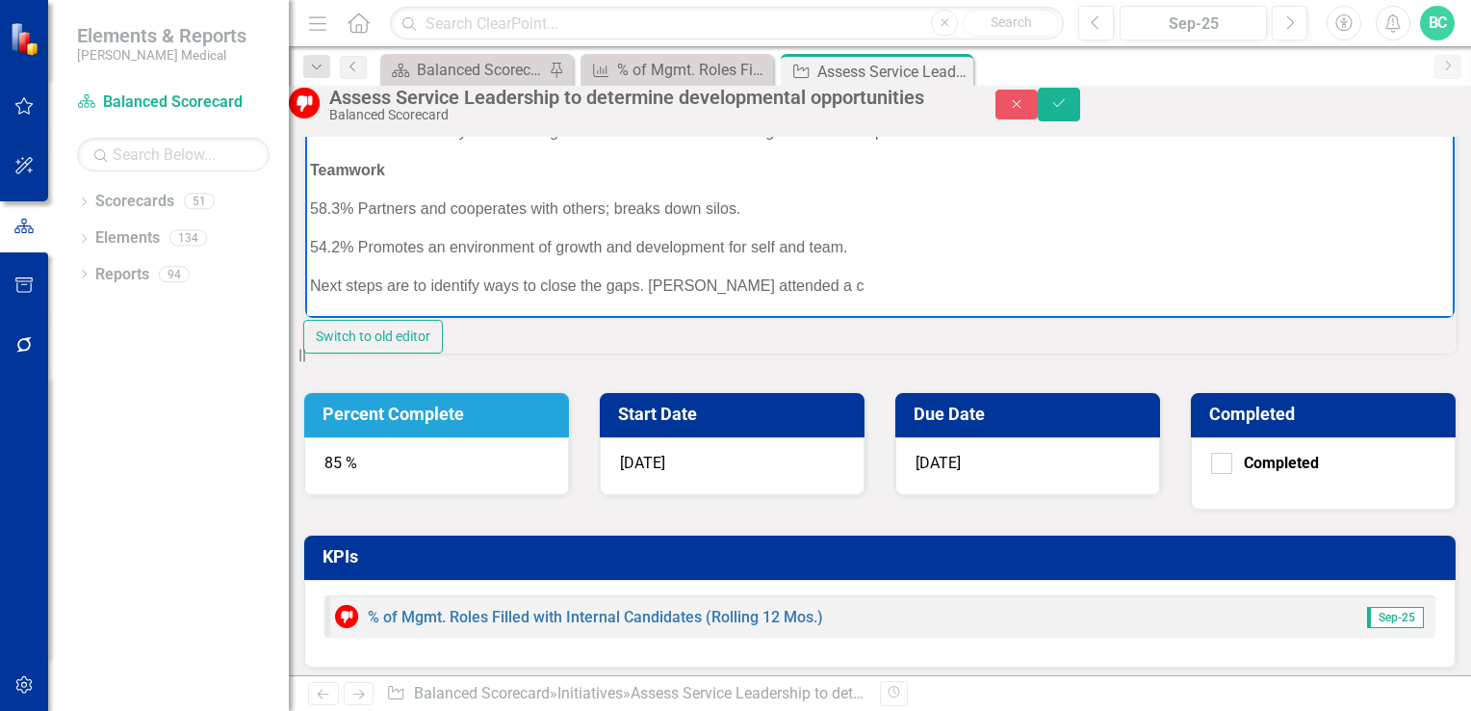
scroll to position [1622, 0]
click at [704, 299] on p "Next steps are to identify ways to close the gaps. [PERSON_NAME] attended a por…" at bounding box center [880, 286] width 1140 height 23
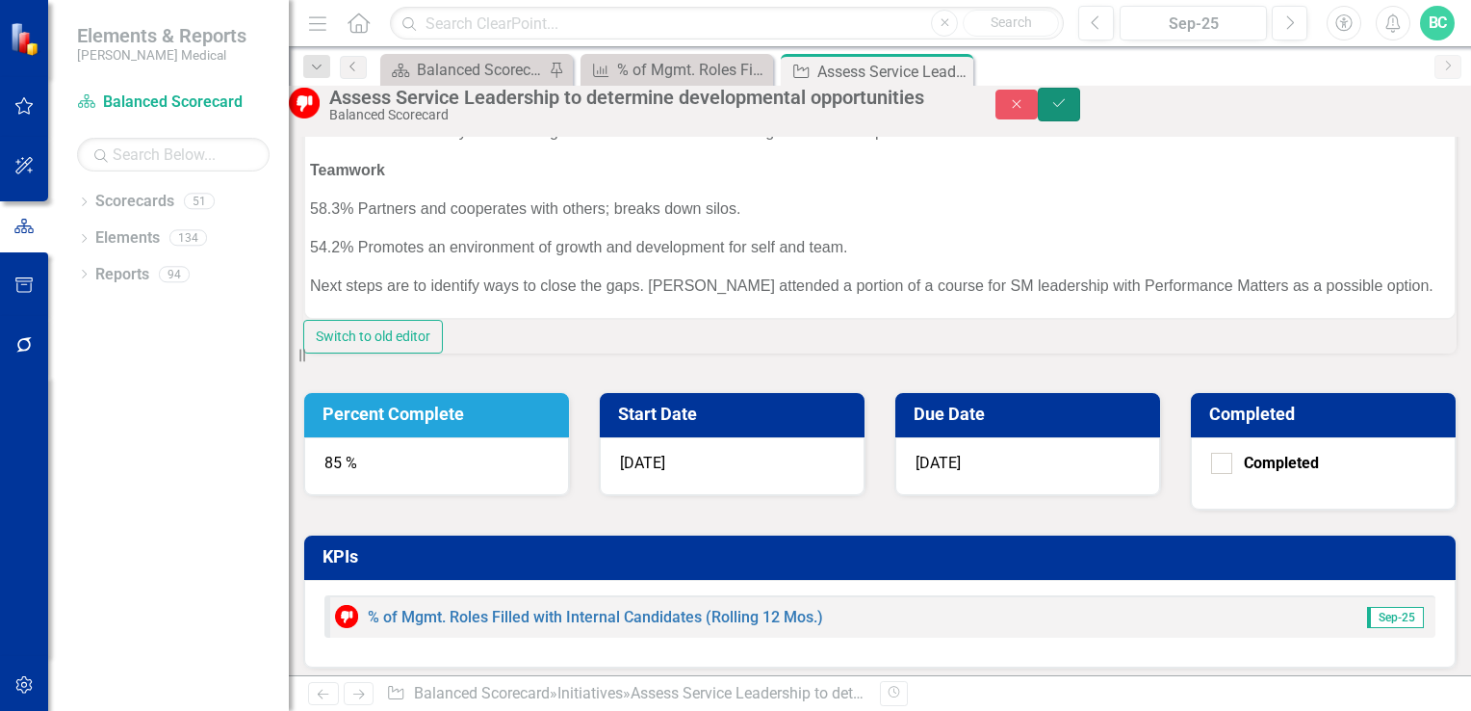
click at [1068, 110] on icon "Save" at bounding box center [1059, 102] width 17 height 13
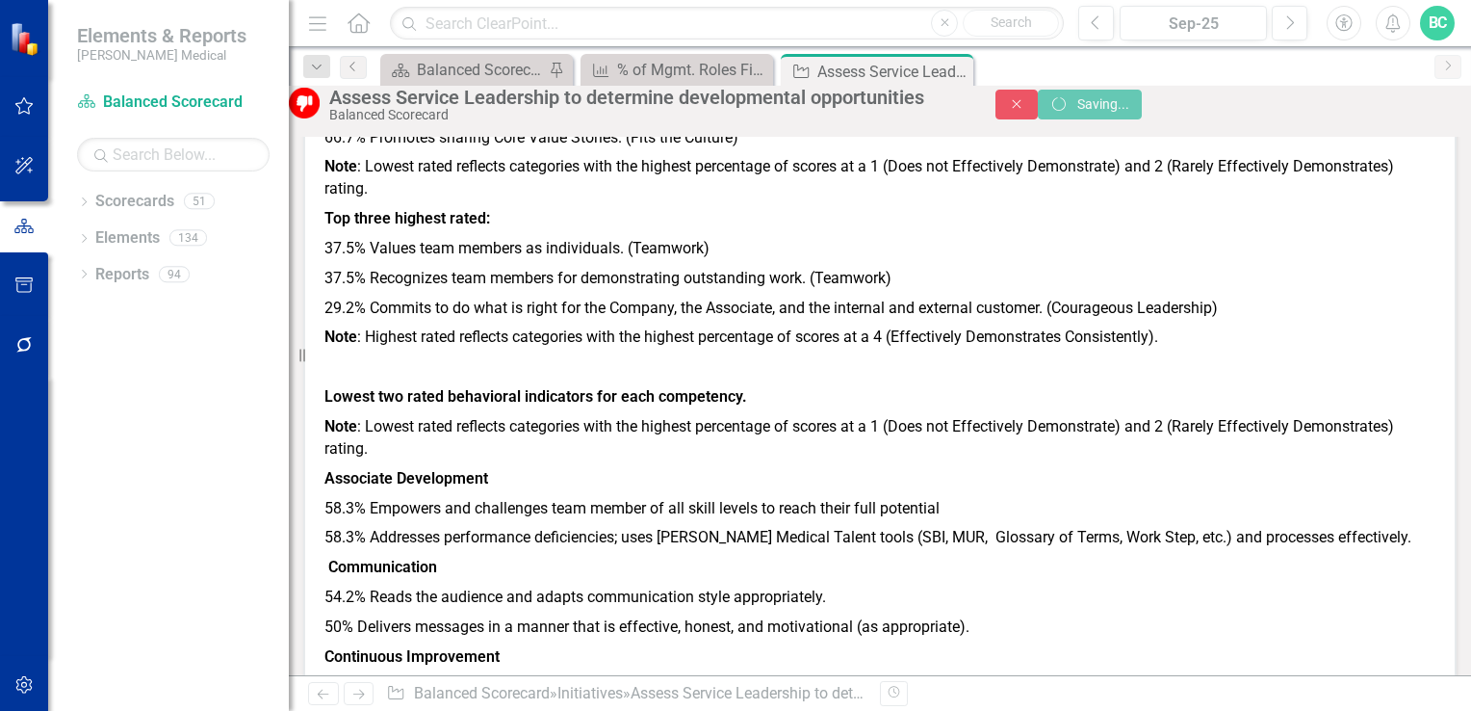
scroll to position [542, 0]
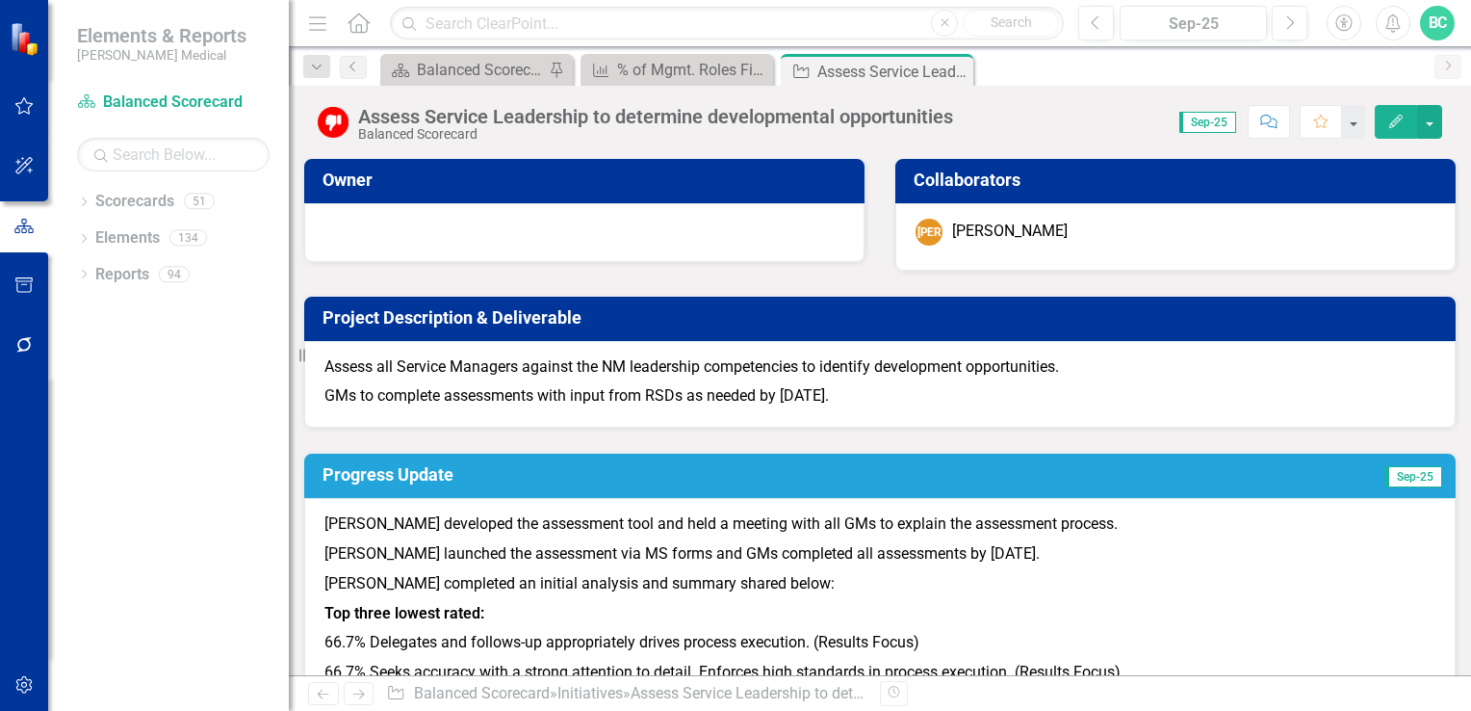
drag, startPoint x: 952, startPoint y: 70, endPoint x: 920, endPoint y: 72, distance: 32.8
click at [0, 0] on icon "Close" at bounding box center [0, 0] width 0 height 0
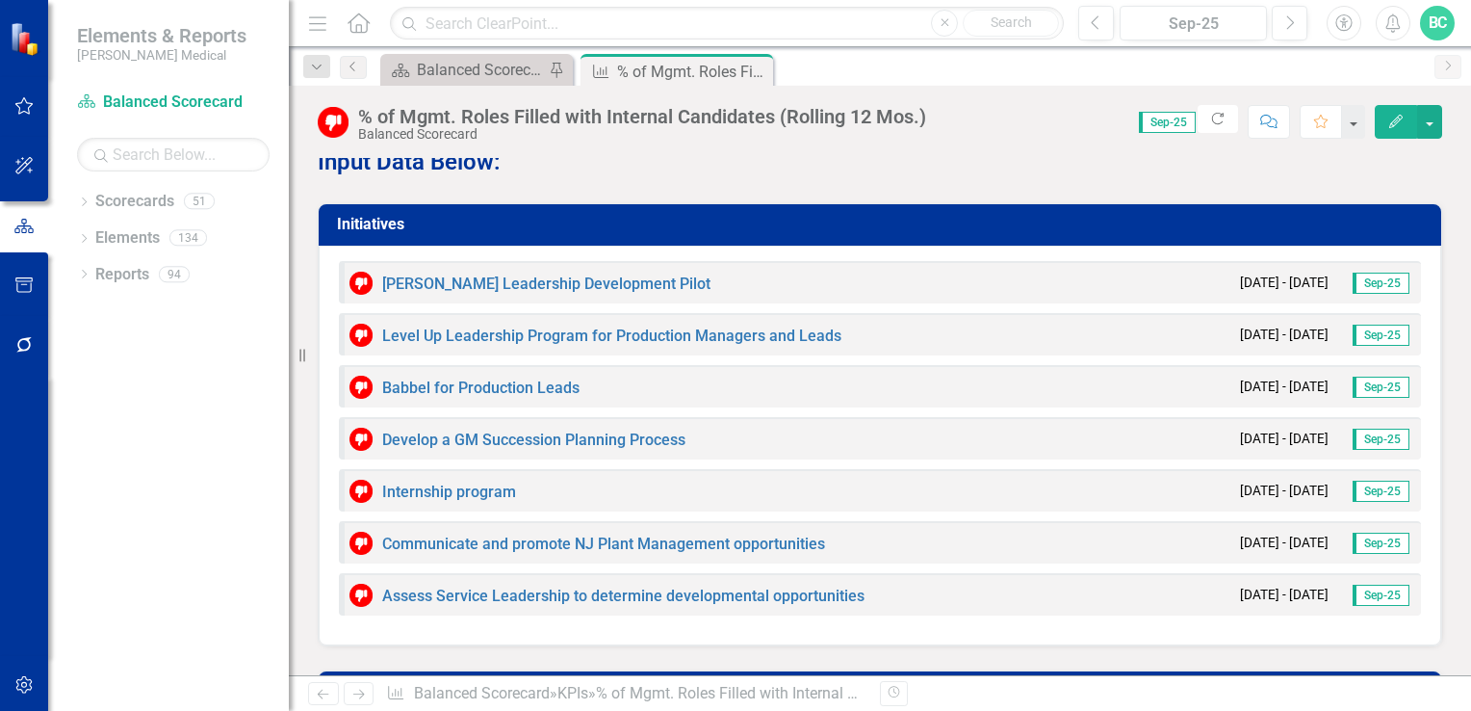
scroll to position [1687, 0]
